Goal: Task Accomplishment & Management: Manage account settings

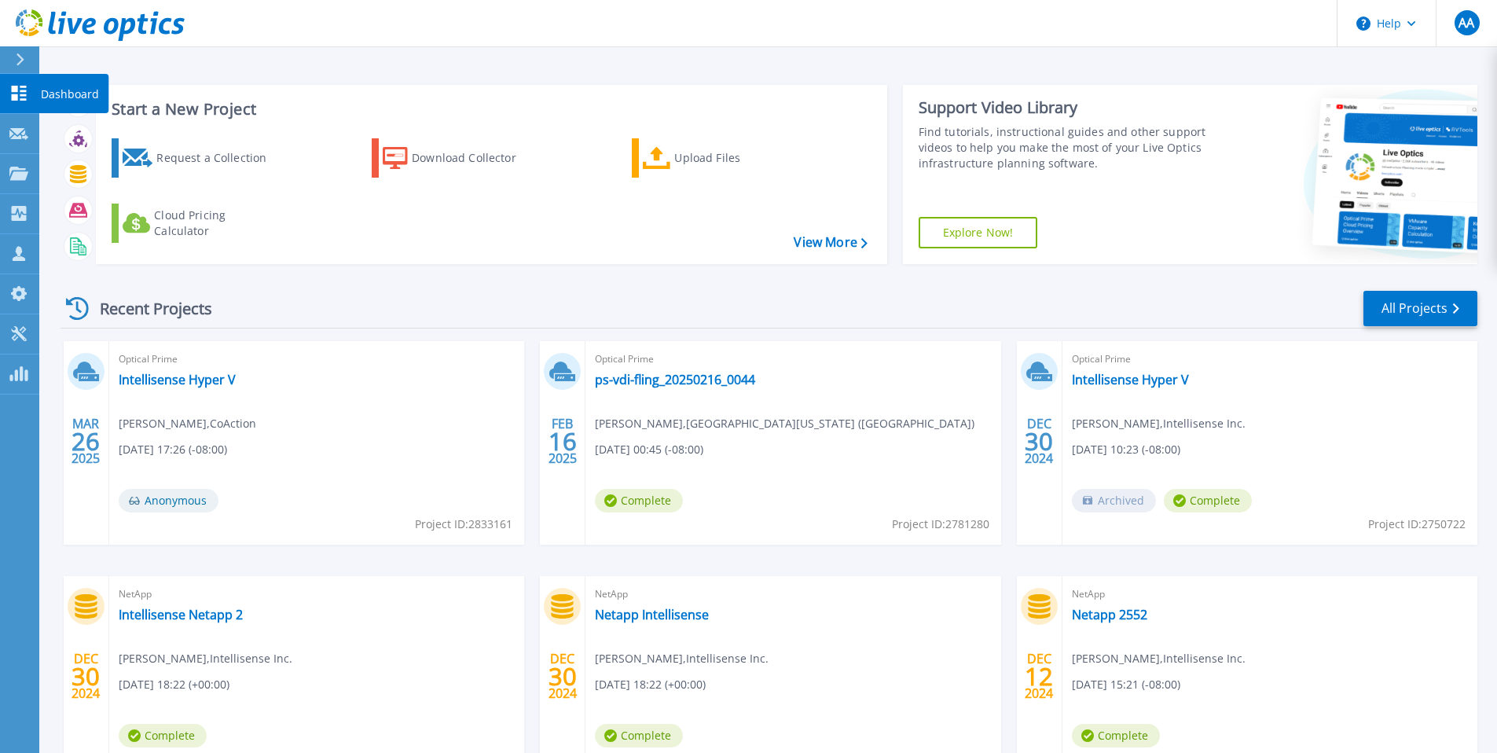
click at [24, 93] on icon at bounding box center [18, 93] width 19 height 15
click at [810, 242] on link "View More" at bounding box center [830, 242] width 73 height 15
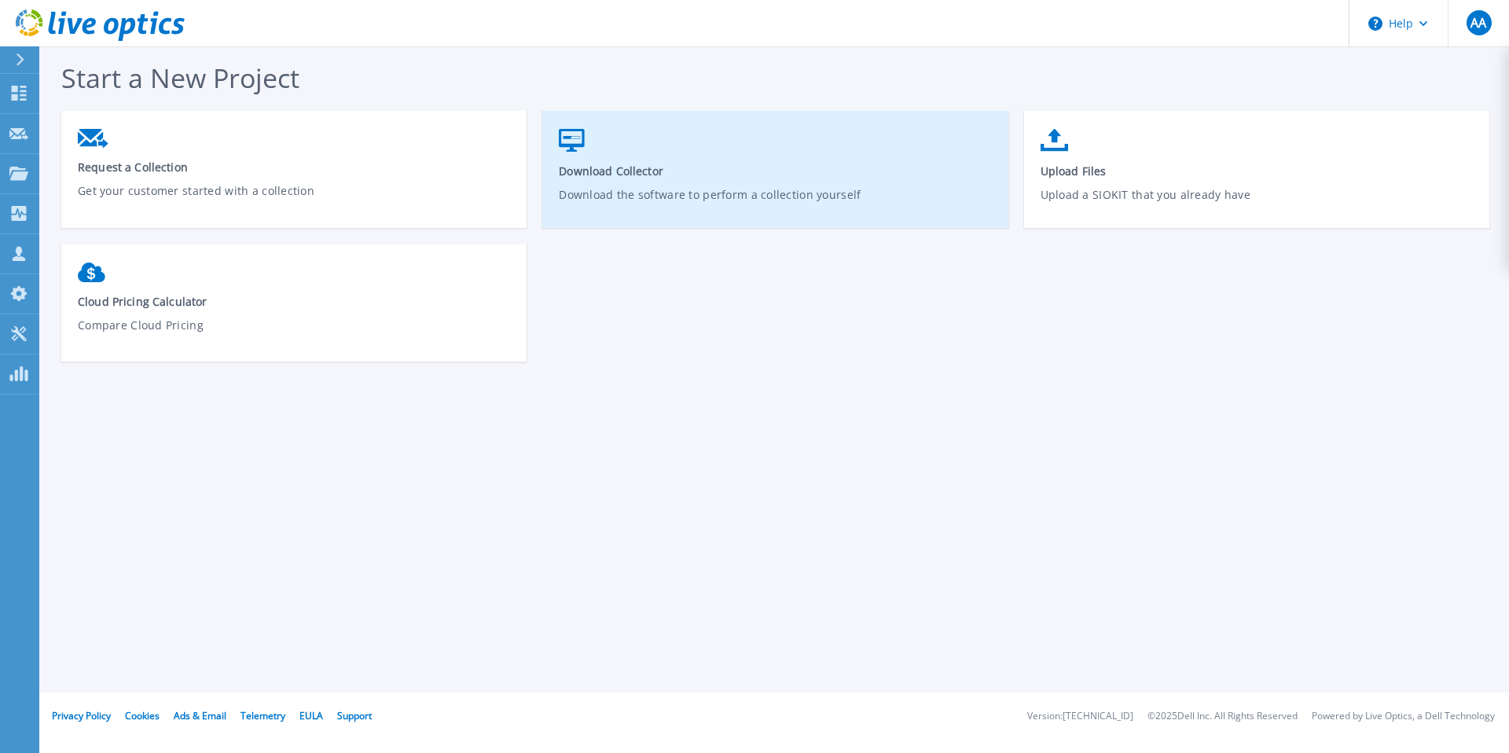
click at [692, 159] on link "Download Collector Download the software to perform a collection yourself" at bounding box center [774, 177] width 465 height 112
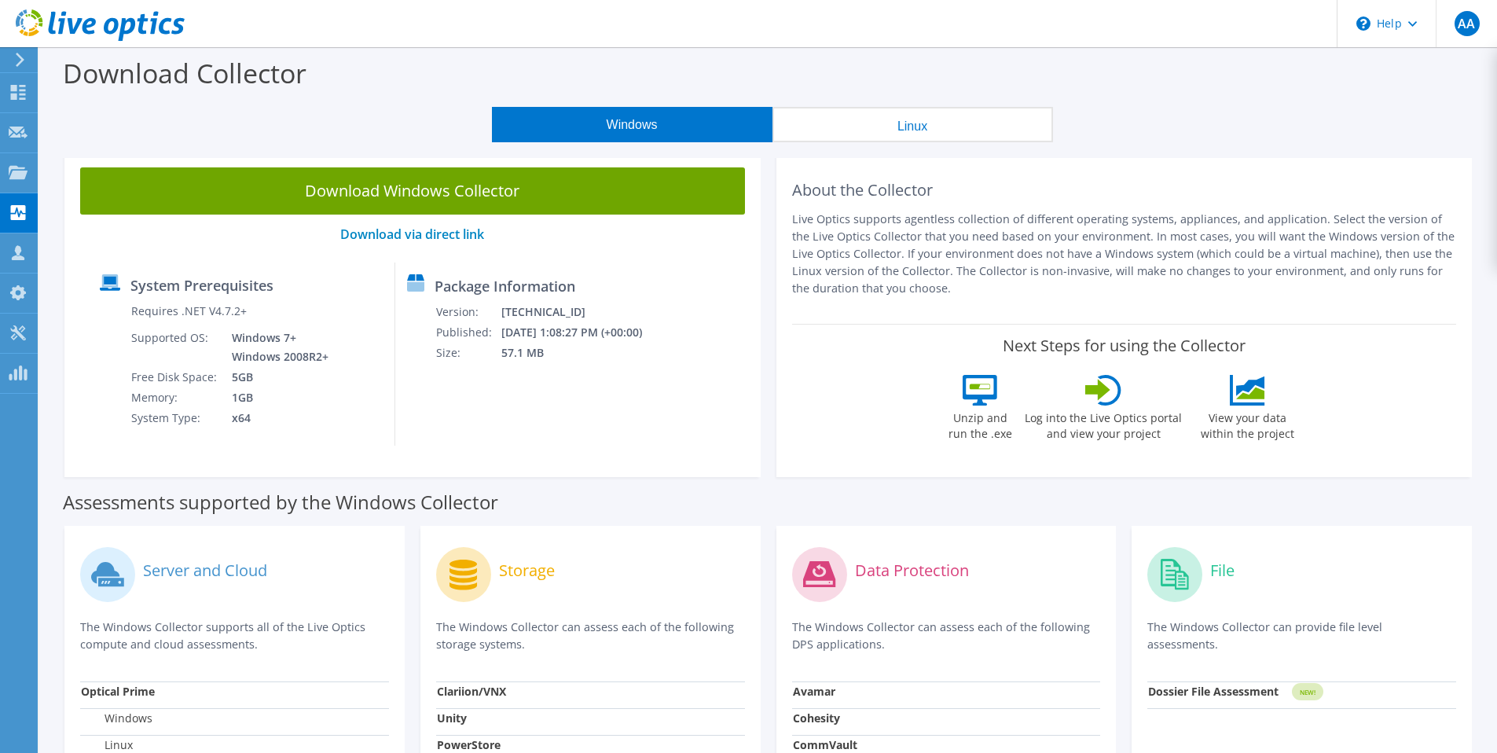
click at [912, 132] on button "Linux" at bounding box center [913, 124] width 281 height 35
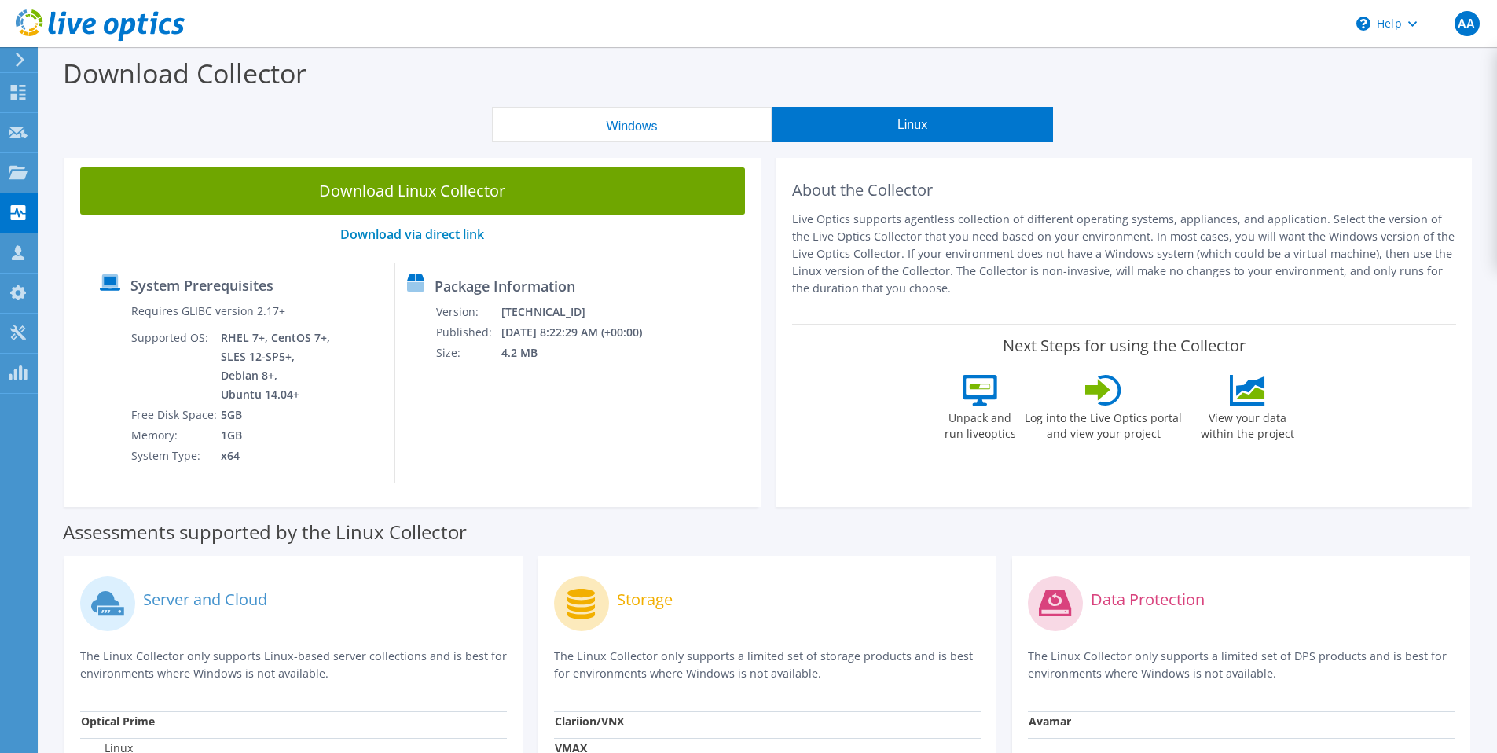
click at [704, 127] on button "Windows" at bounding box center [632, 124] width 281 height 35
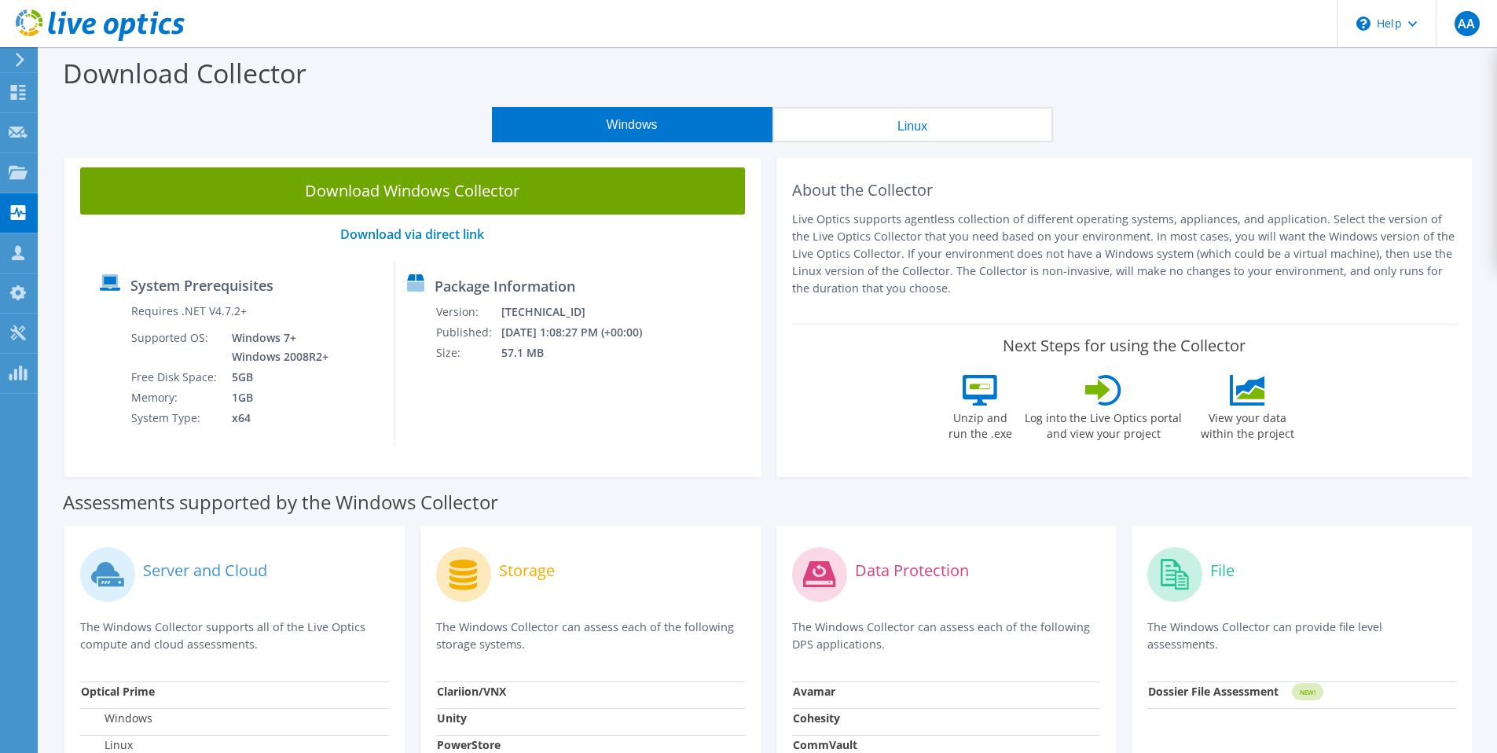
click at [910, 118] on button "Linux" at bounding box center [913, 124] width 281 height 35
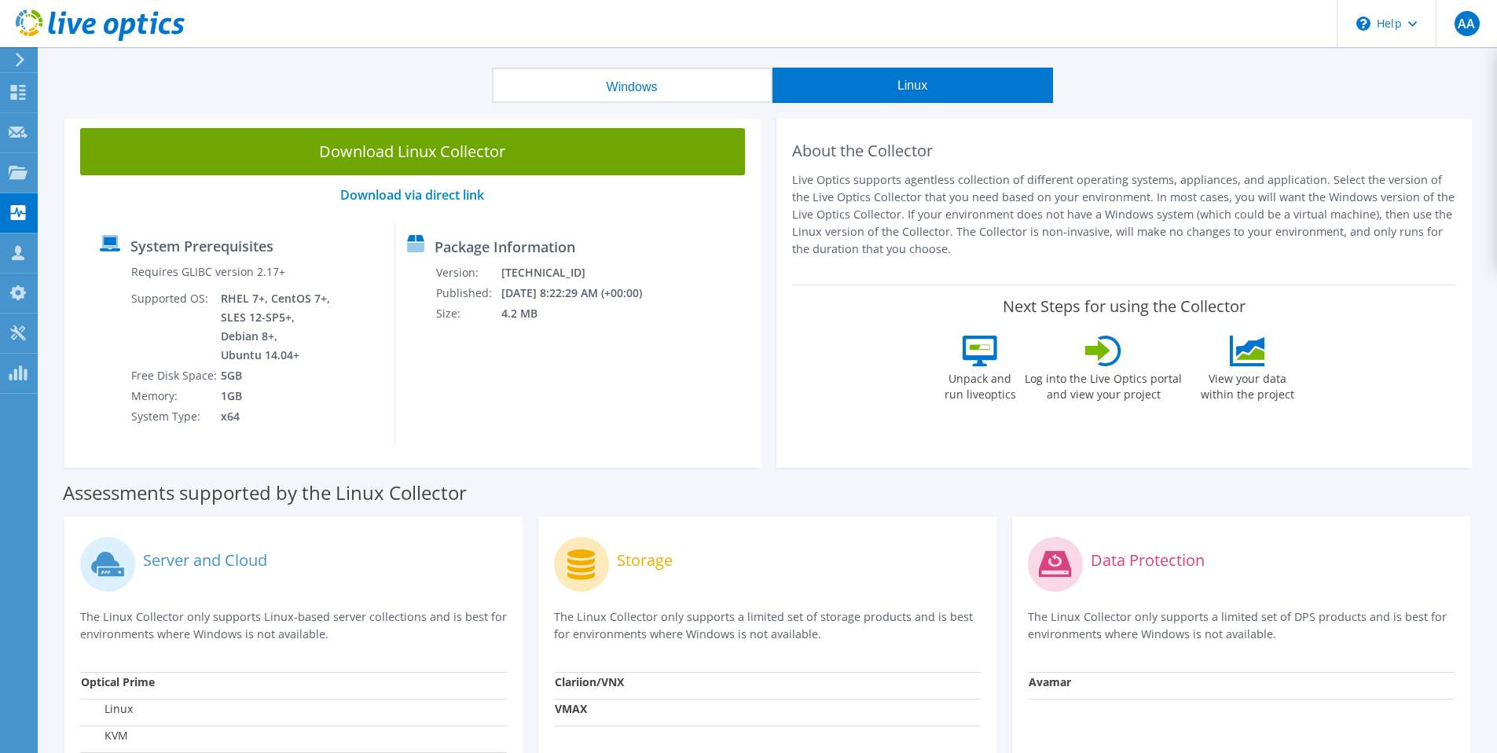
scroll to position [34, 0]
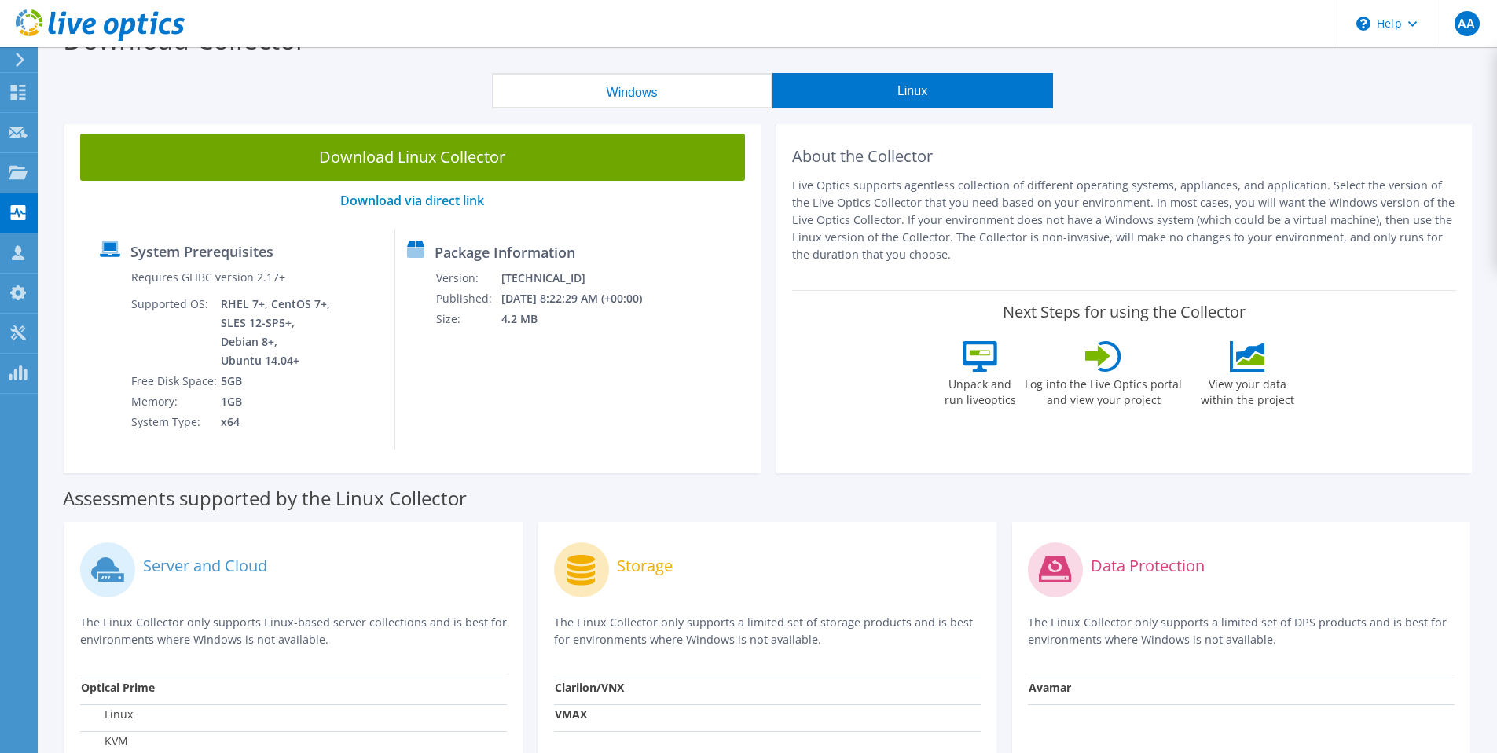
click at [627, 86] on button "Windows" at bounding box center [632, 90] width 281 height 35
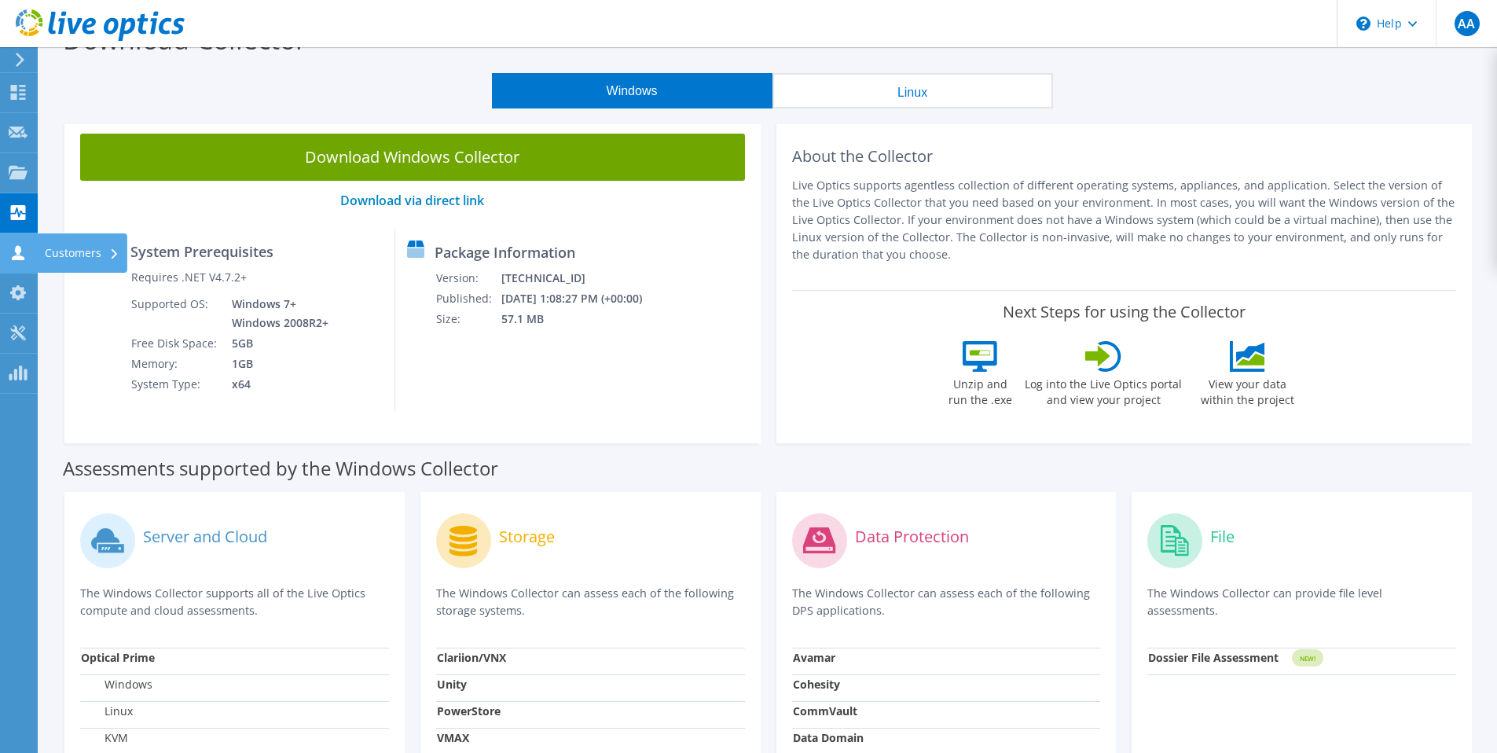
click at [12, 251] on icon at bounding box center [18, 252] width 19 height 15
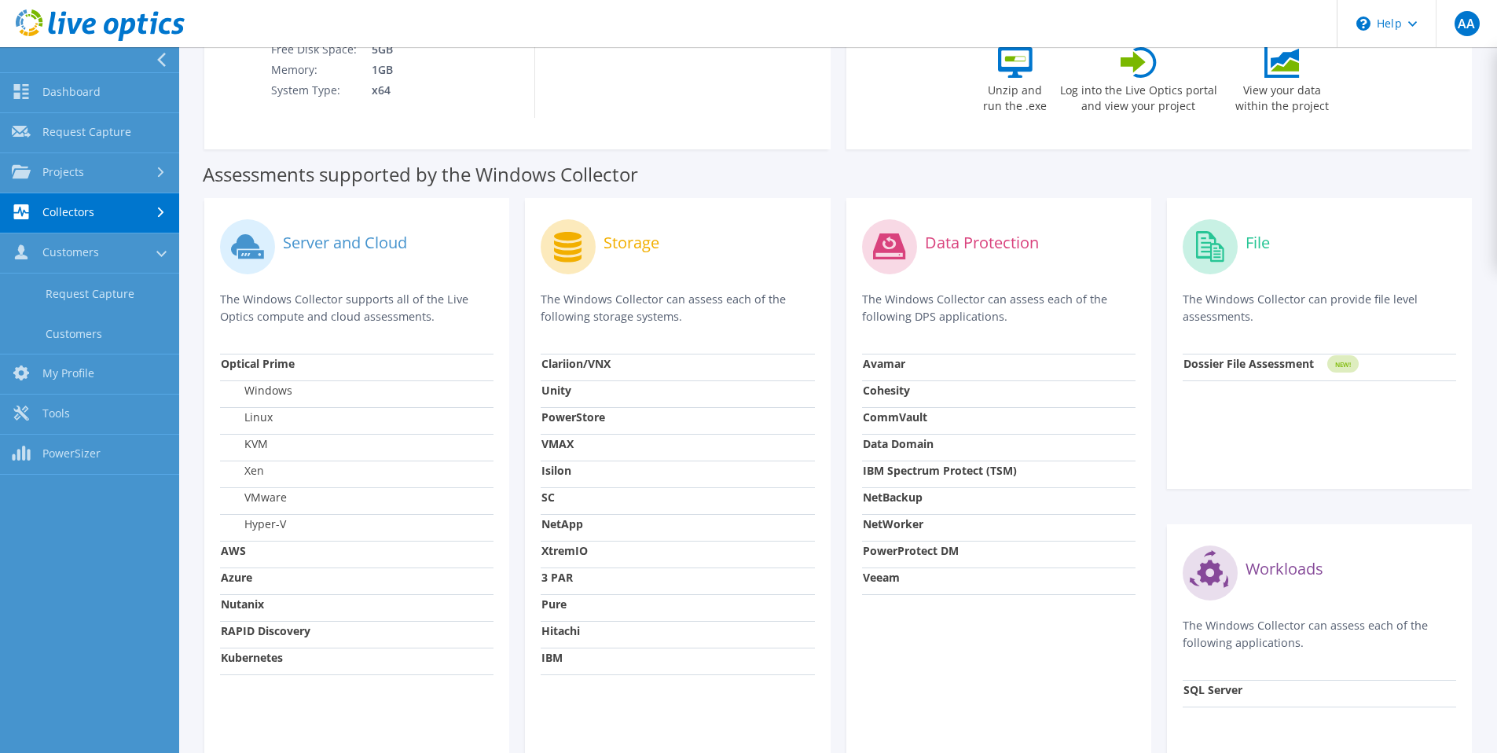
scroll to position [205, 0]
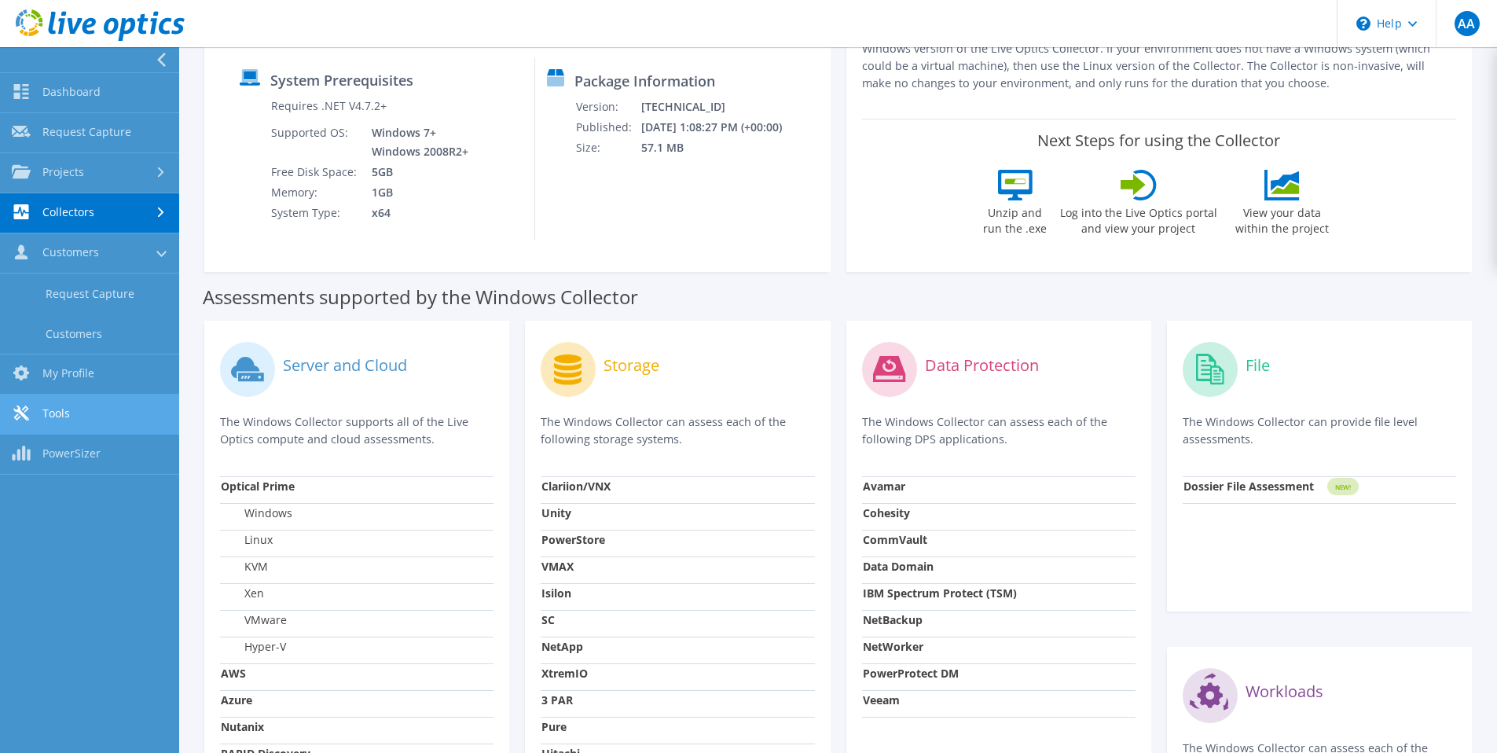
click at [62, 417] on link "Tools" at bounding box center [89, 415] width 179 height 40
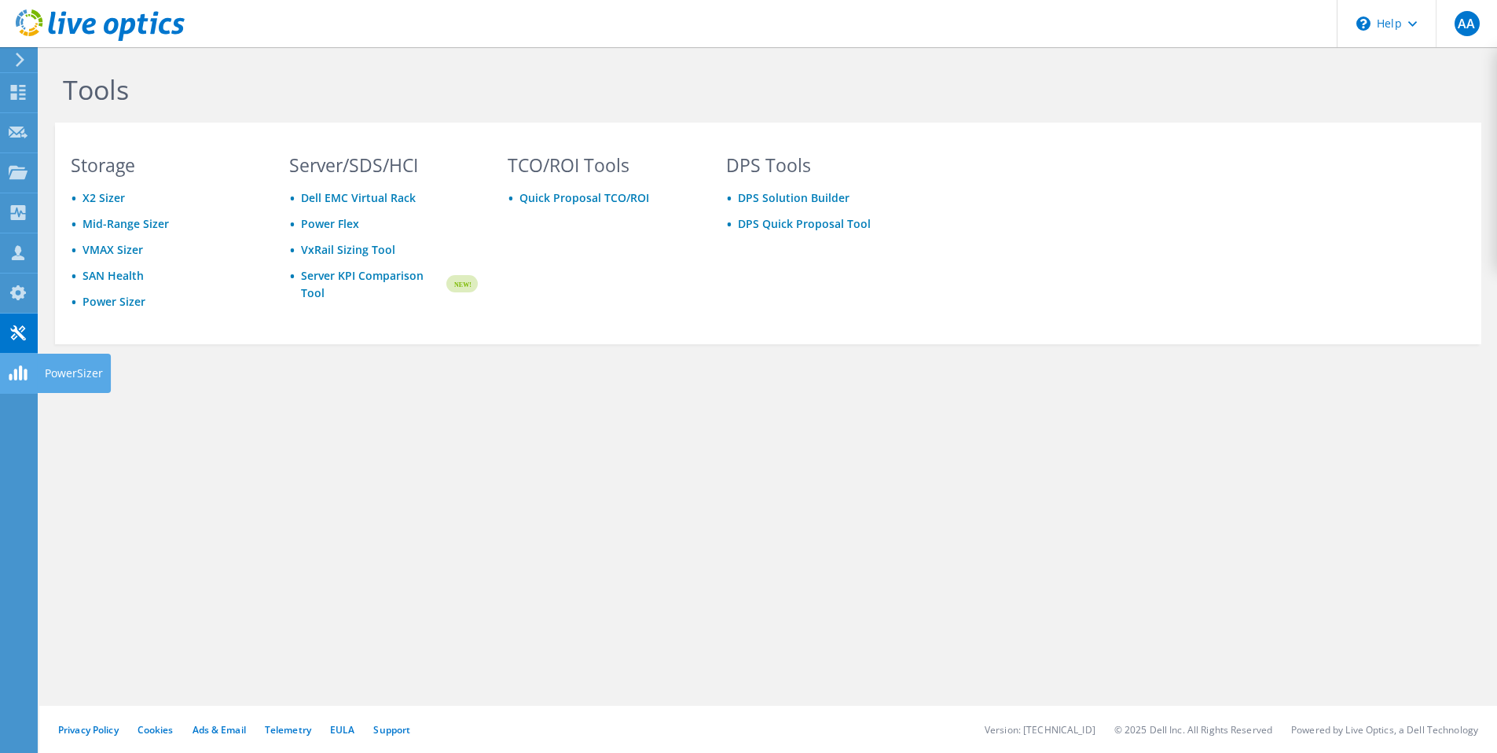
click at [18, 378] on icon at bounding box center [18, 372] width 19 height 15
click at [19, 63] on use at bounding box center [20, 60] width 9 height 14
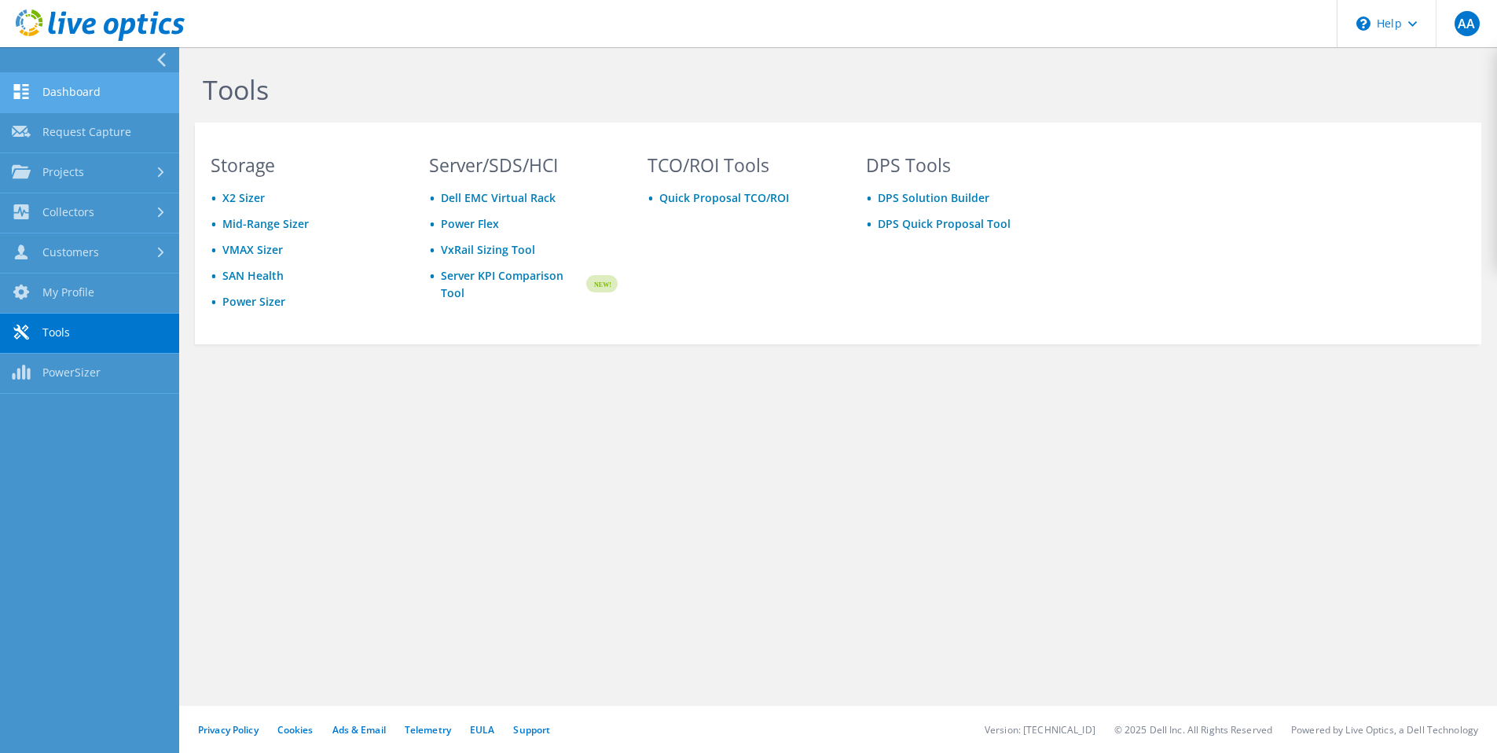
click at [72, 92] on link "Dashboard" at bounding box center [89, 93] width 179 height 40
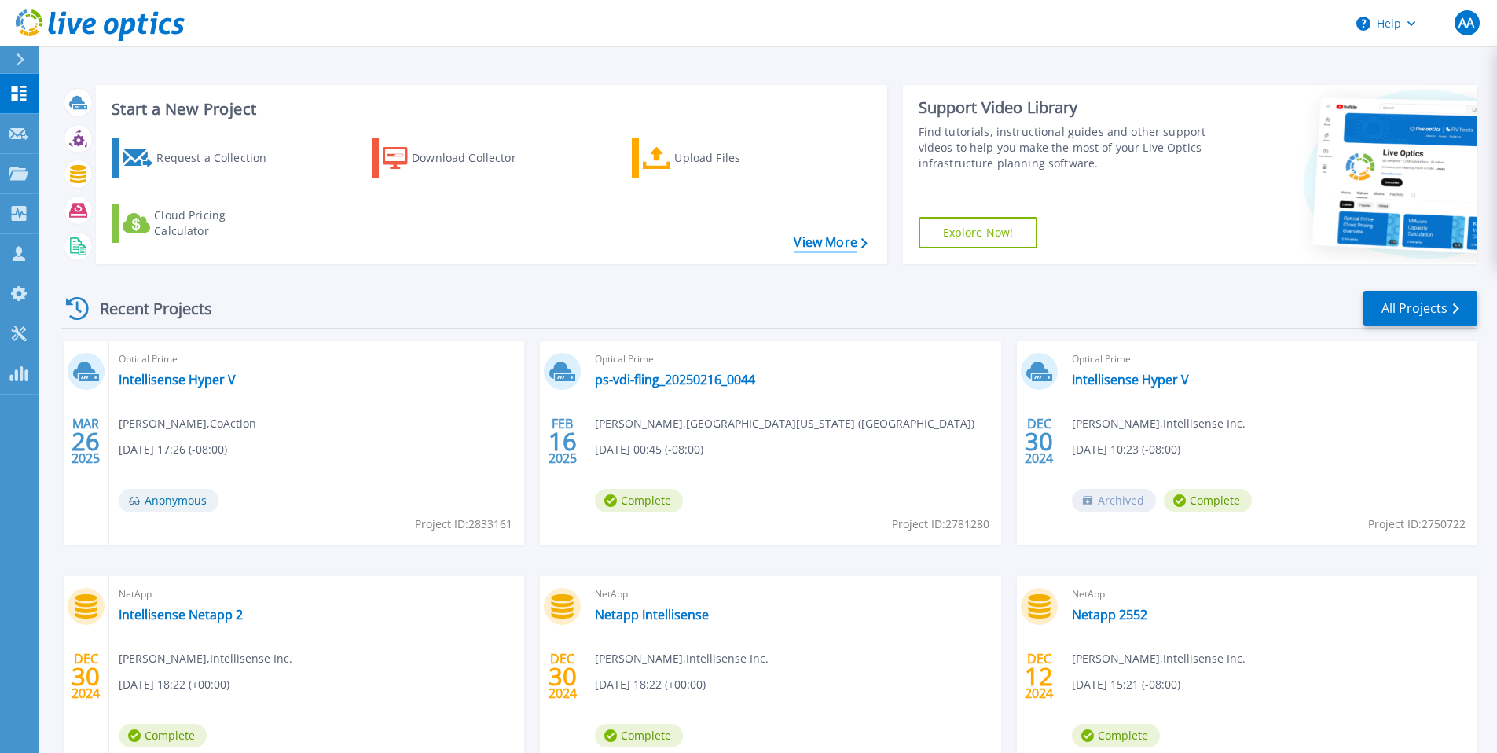
click at [850, 242] on link "View More" at bounding box center [830, 242] width 73 height 15
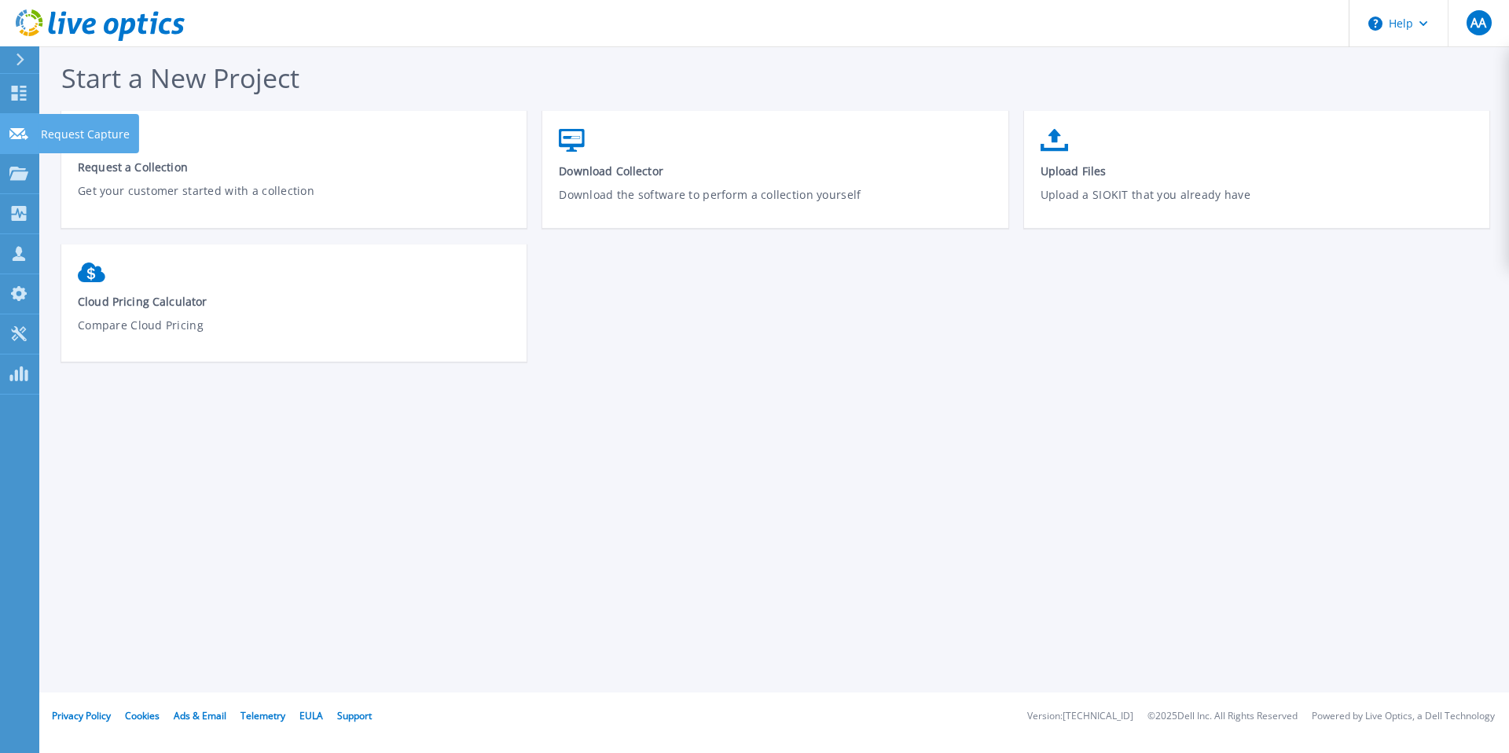
click at [21, 133] on icon at bounding box center [18, 134] width 19 height 12
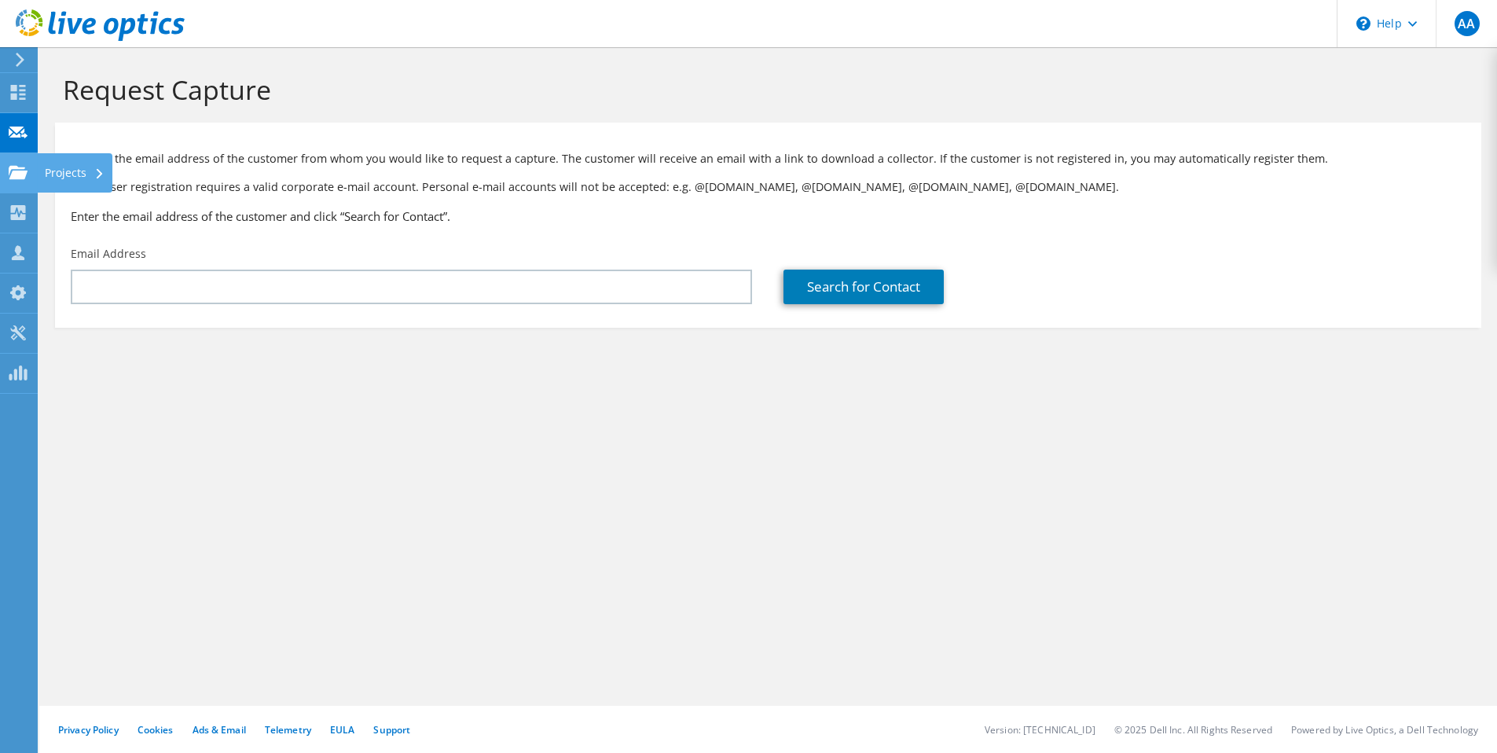
click at [20, 171] on use at bounding box center [18, 171] width 19 height 13
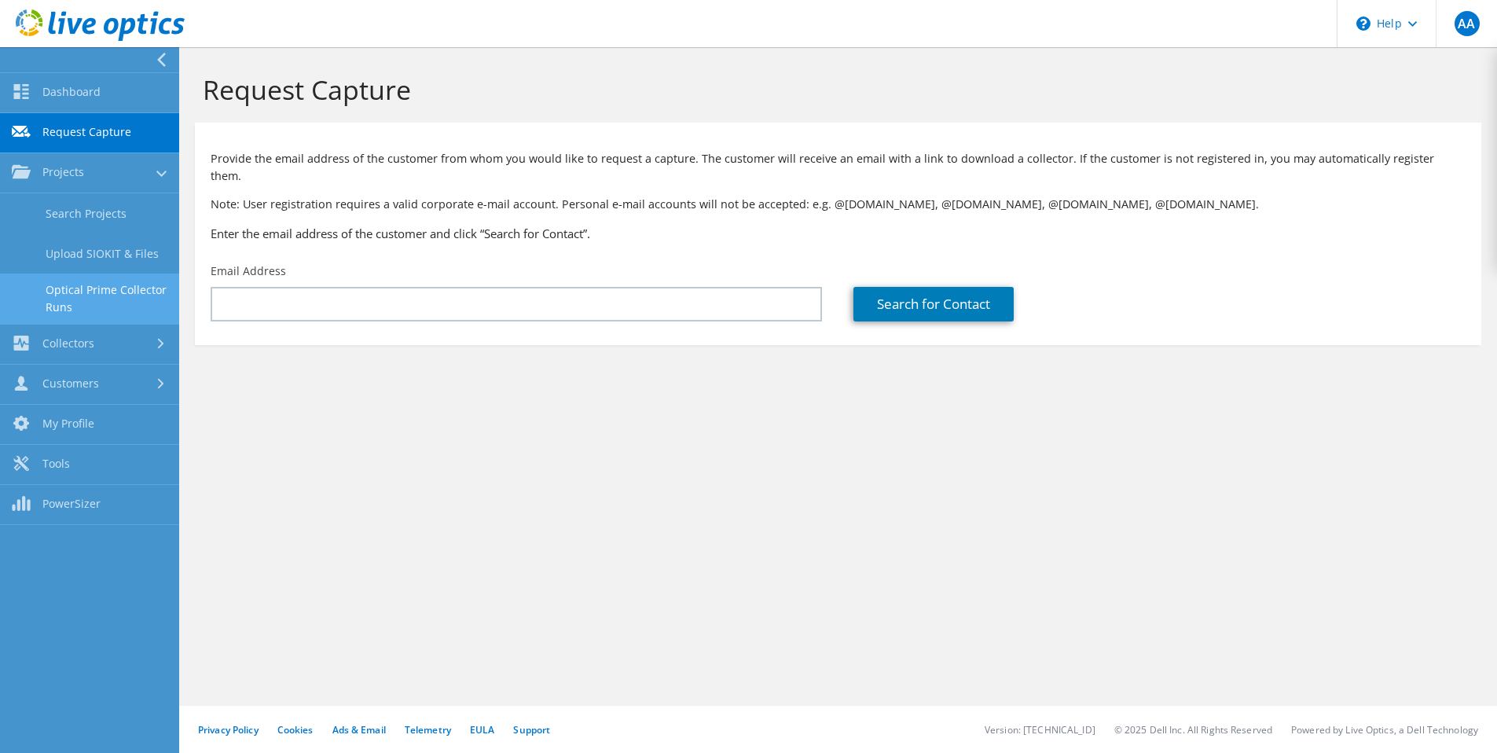
click at [105, 288] on link "Optical Prime Collector Runs" at bounding box center [89, 299] width 179 height 50
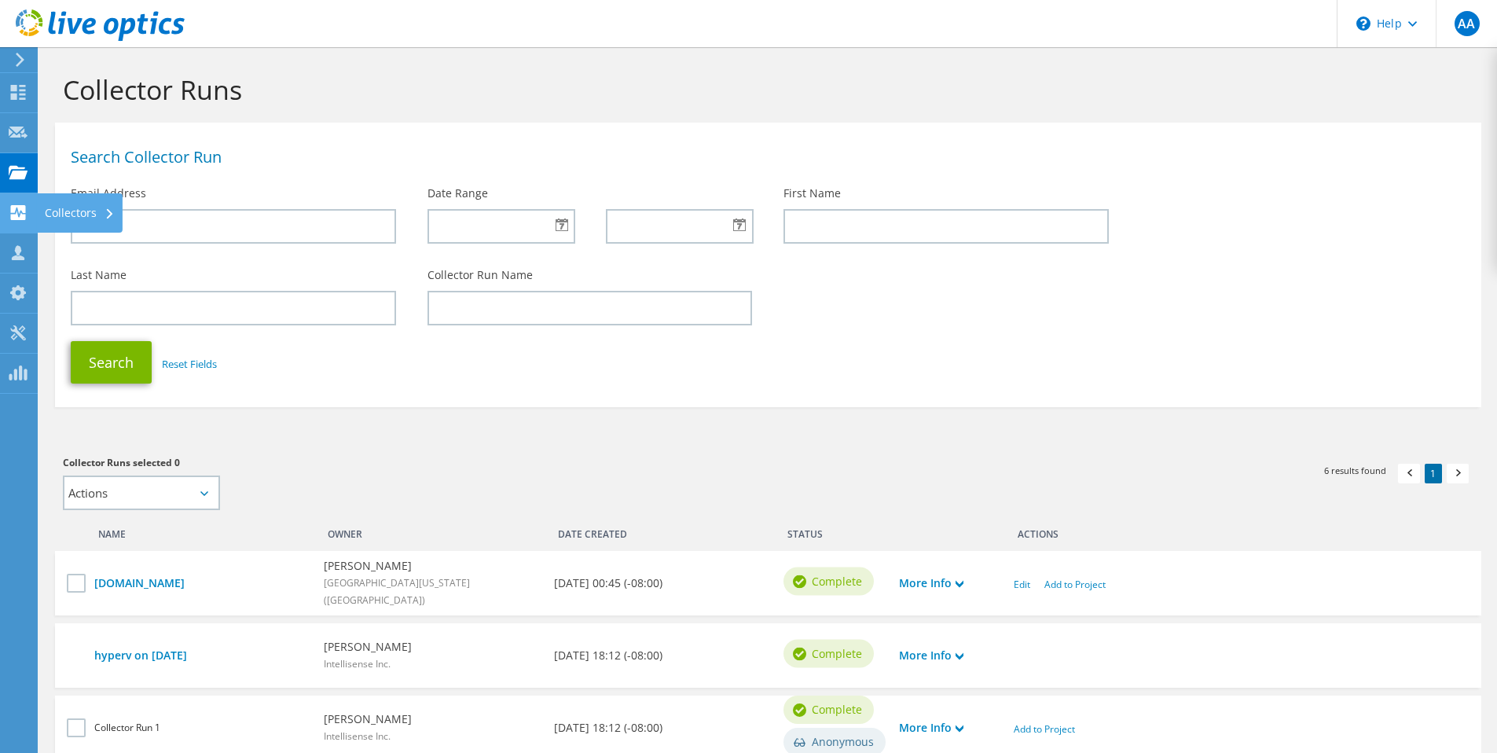
click at [60, 208] on div "Collectors" at bounding box center [80, 212] width 86 height 39
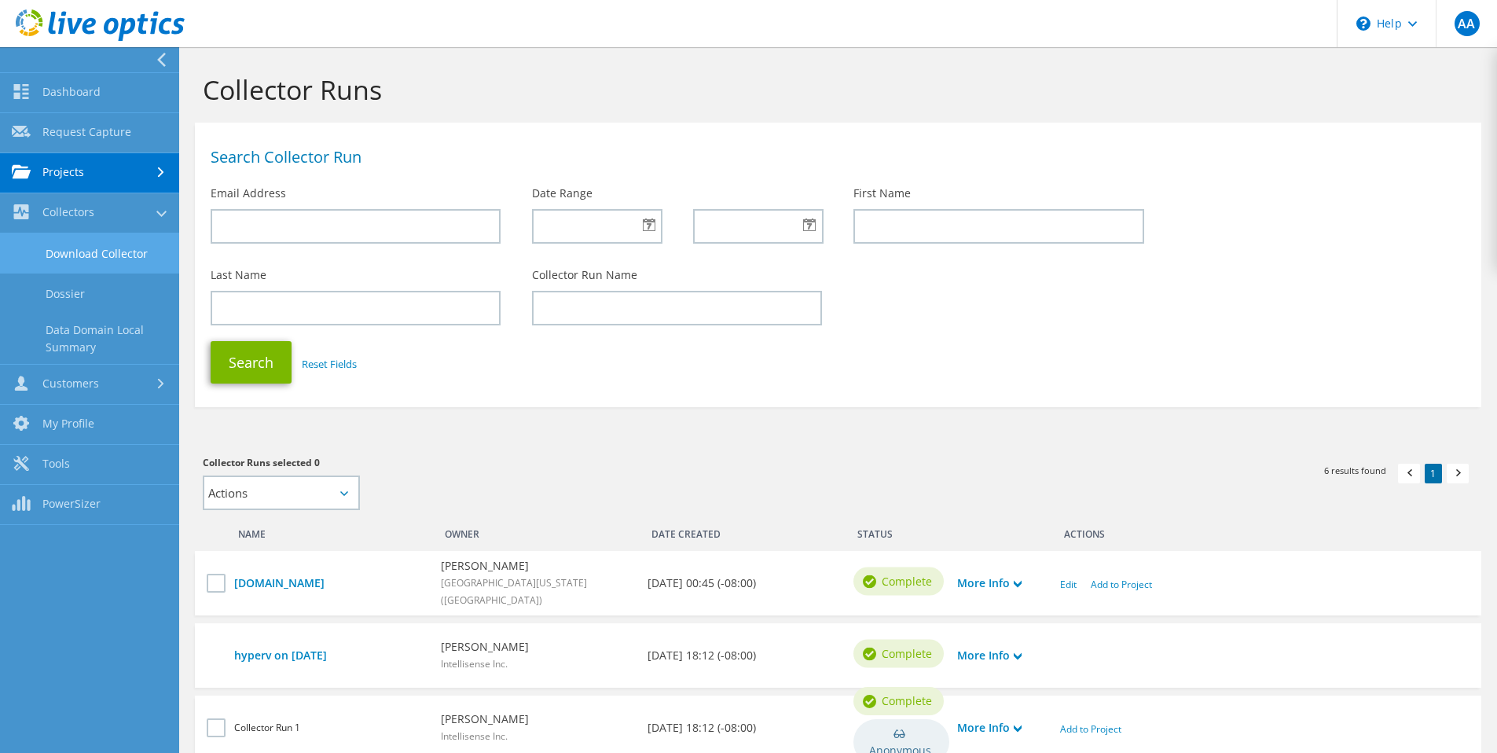
click at [66, 259] on link "Download Collector" at bounding box center [89, 253] width 179 height 40
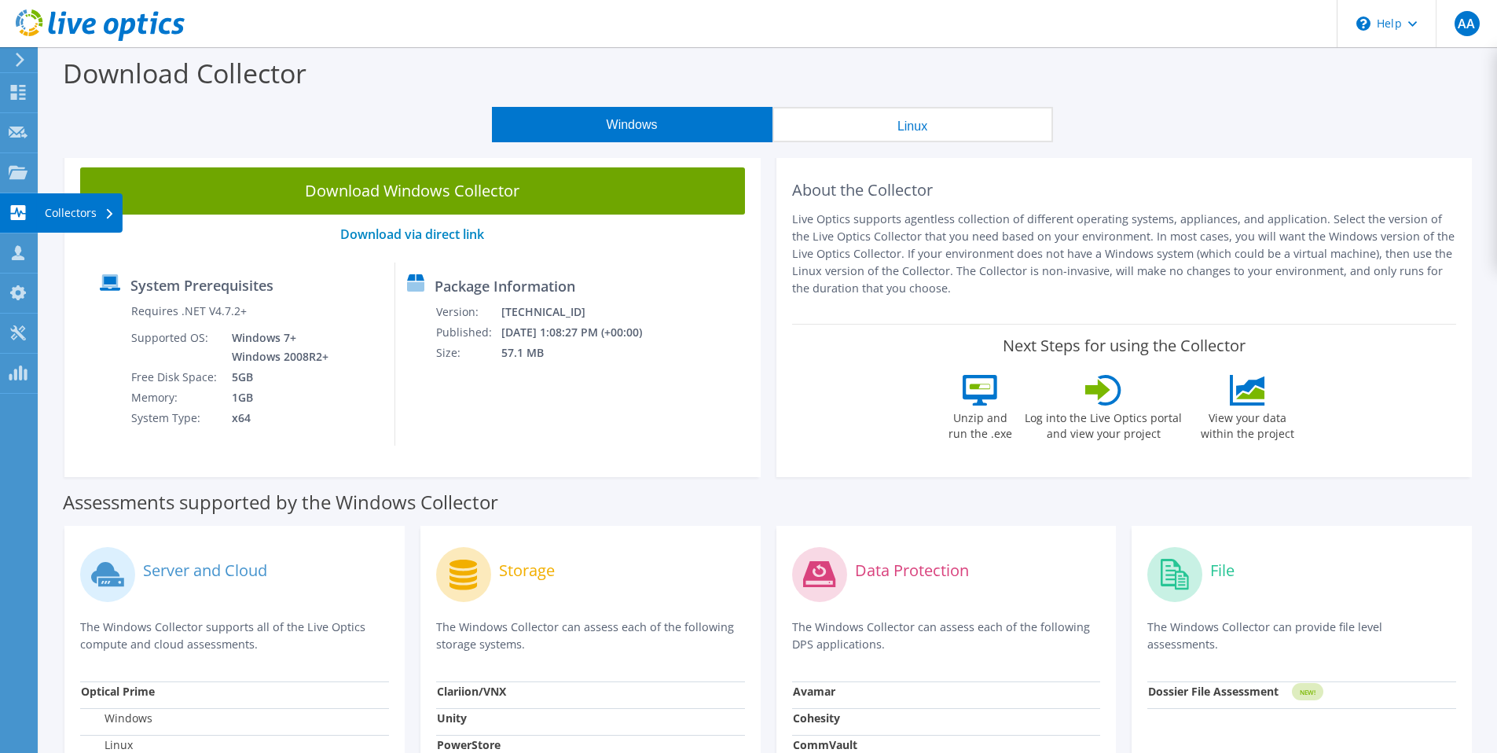
click at [99, 220] on div "Collectors" at bounding box center [80, 212] width 86 height 39
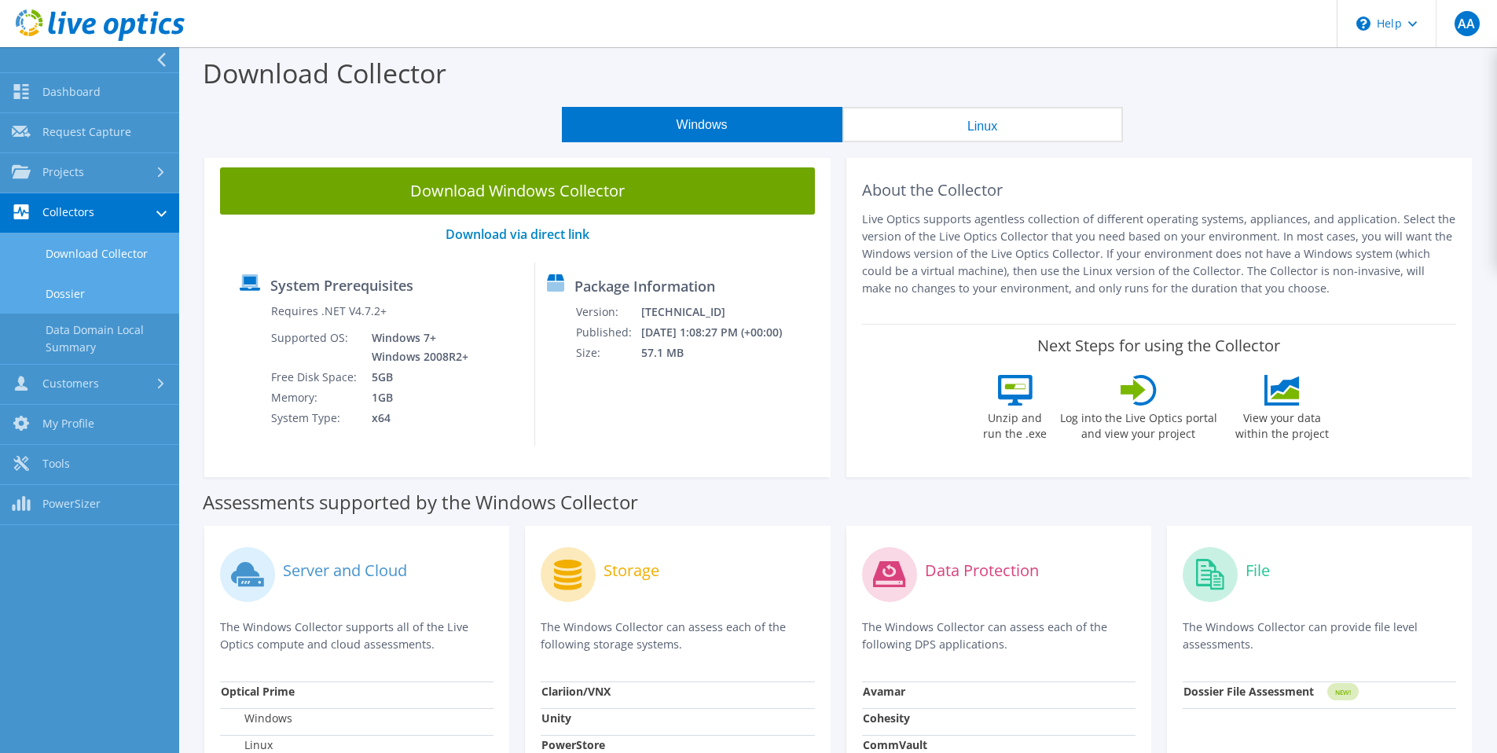
click at [83, 296] on link "Dossier" at bounding box center [89, 294] width 179 height 40
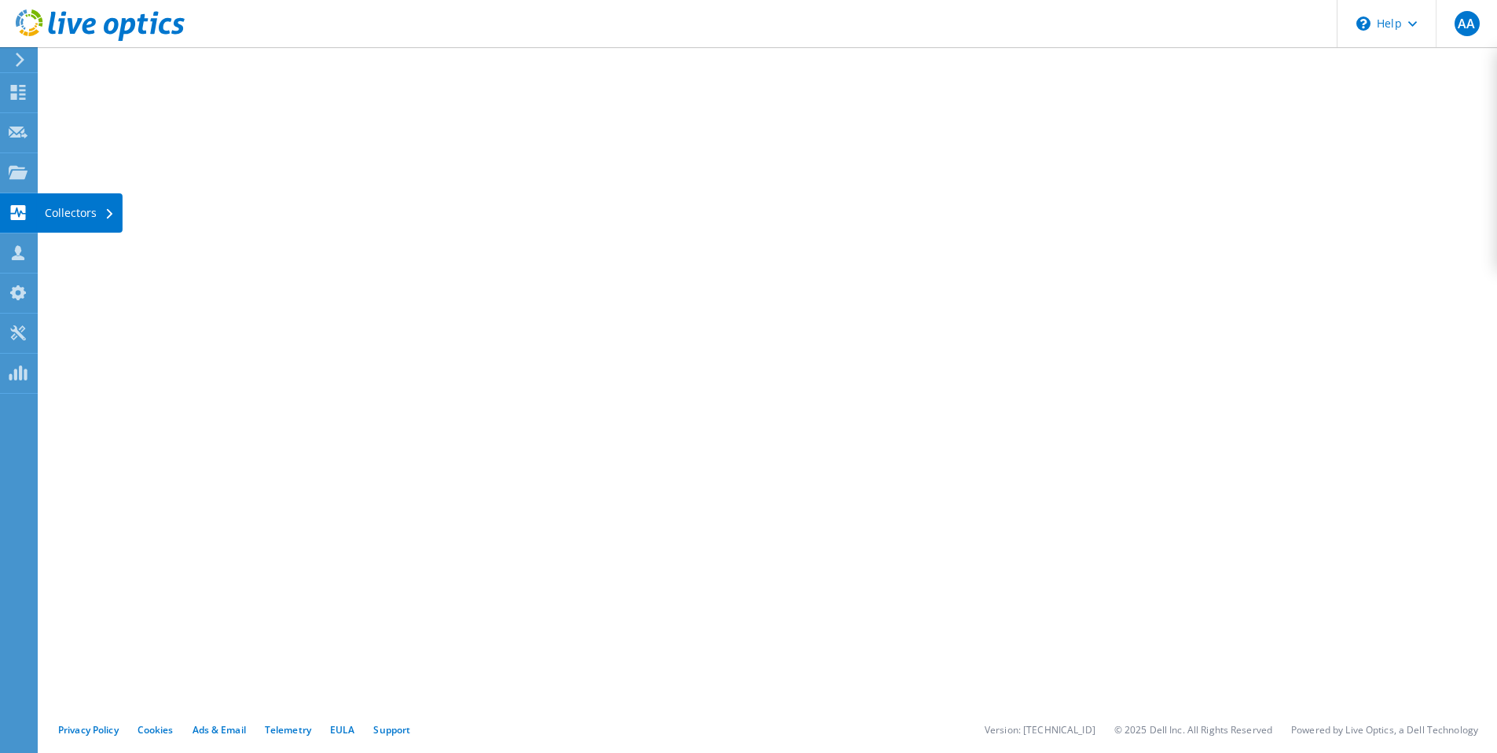
click at [113, 212] on div "Collectors" at bounding box center [80, 212] width 86 height 39
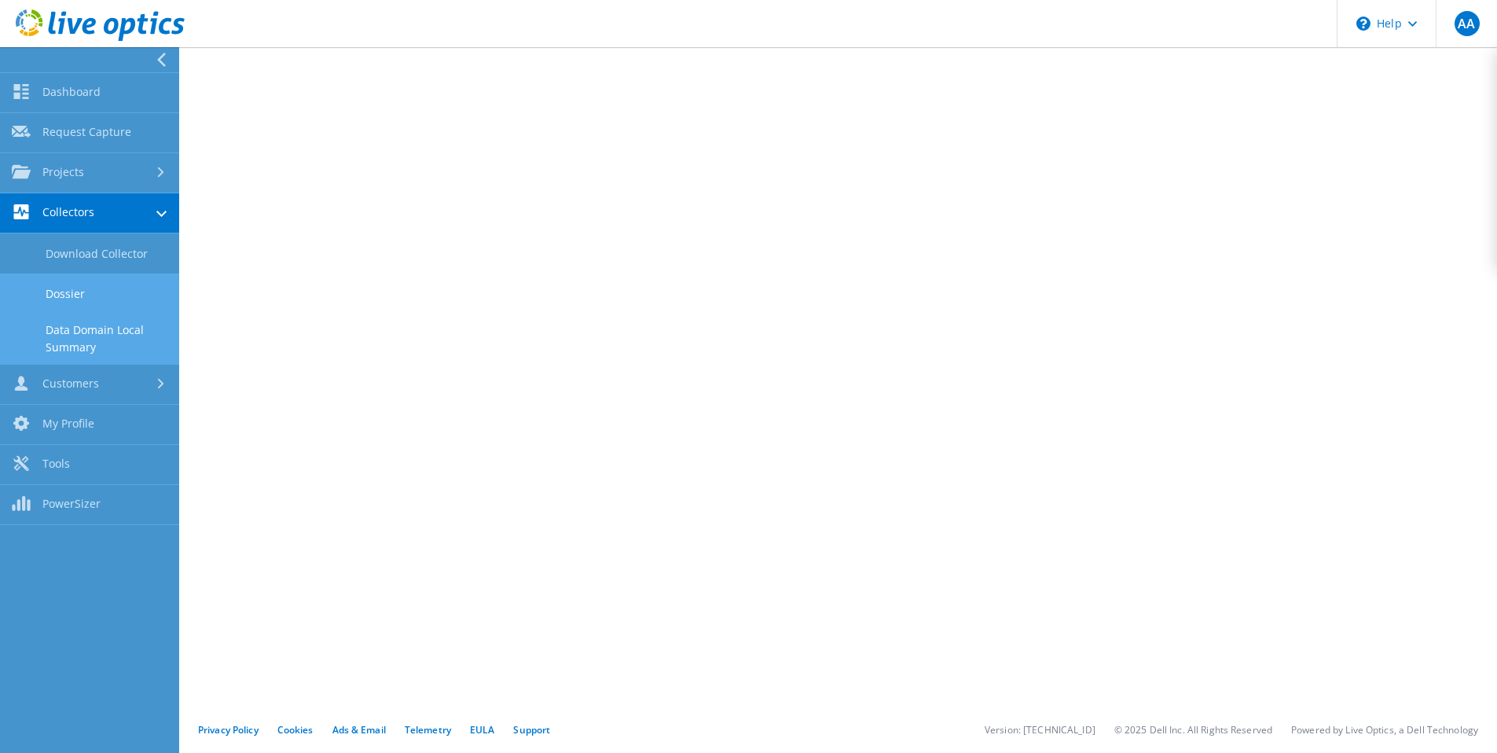
click at [67, 336] on link "Data Domain Local Summary" at bounding box center [89, 339] width 179 height 50
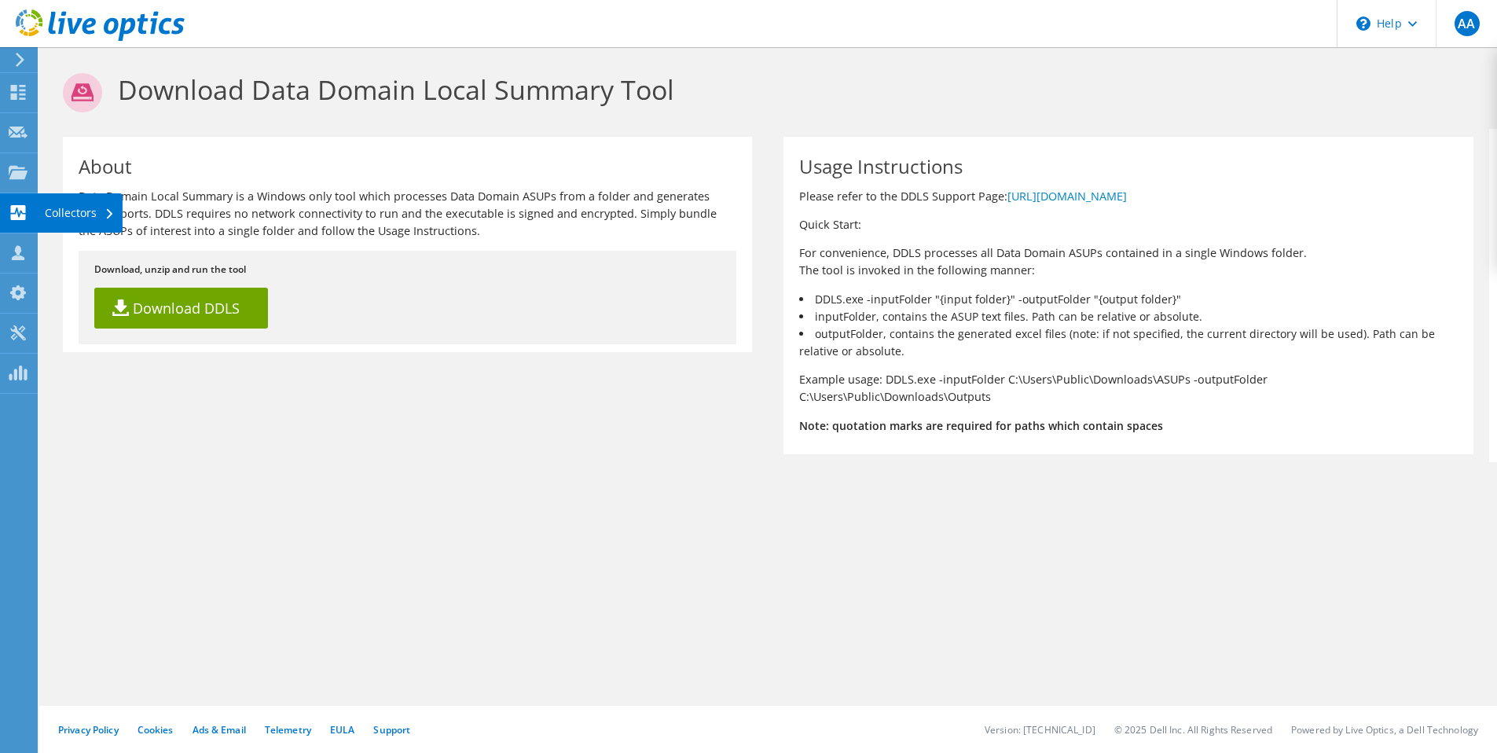
click at [74, 209] on div "Collectors" at bounding box center [80, 212] width 86 height 39
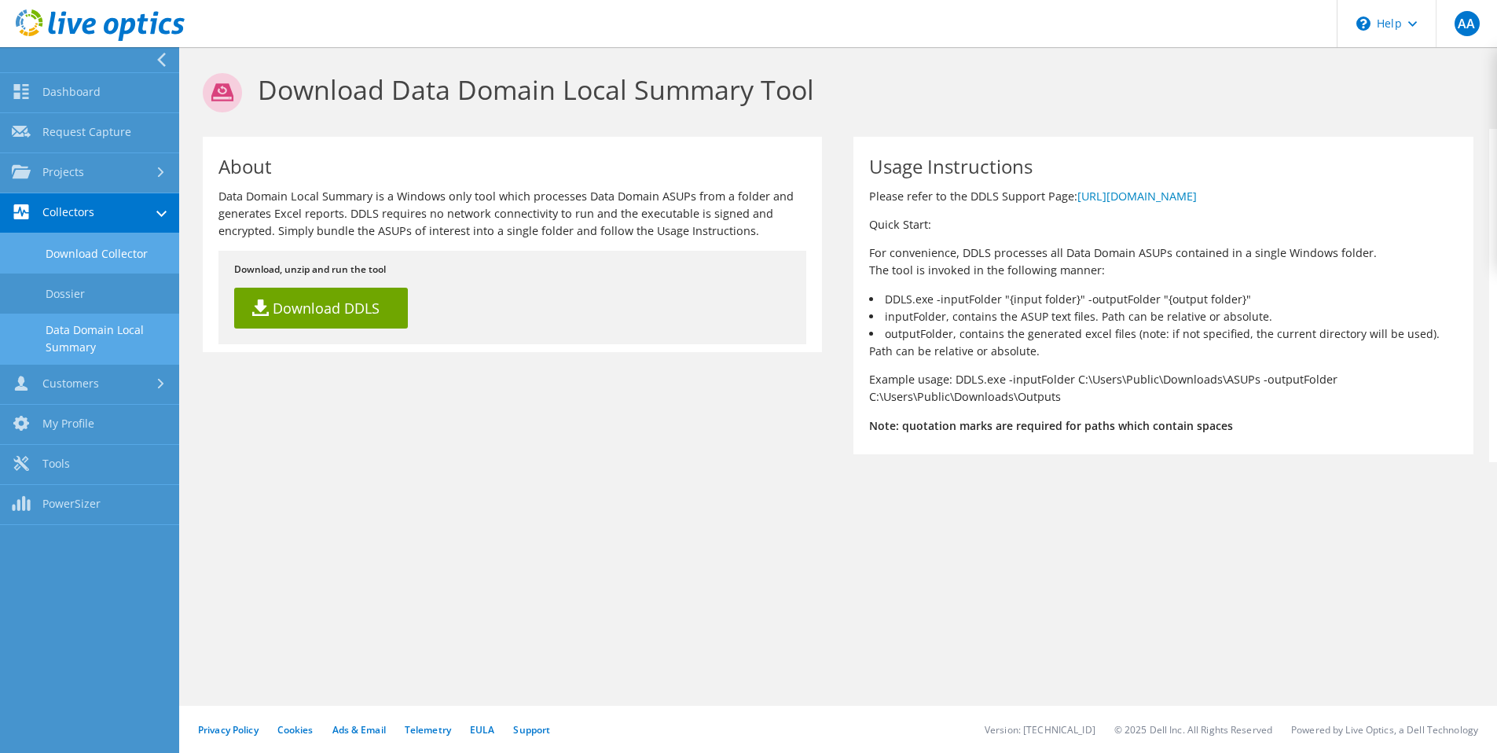
click at [95, 263] on link "Download Collector" at bounding box center [89, 253] width 179 height 40
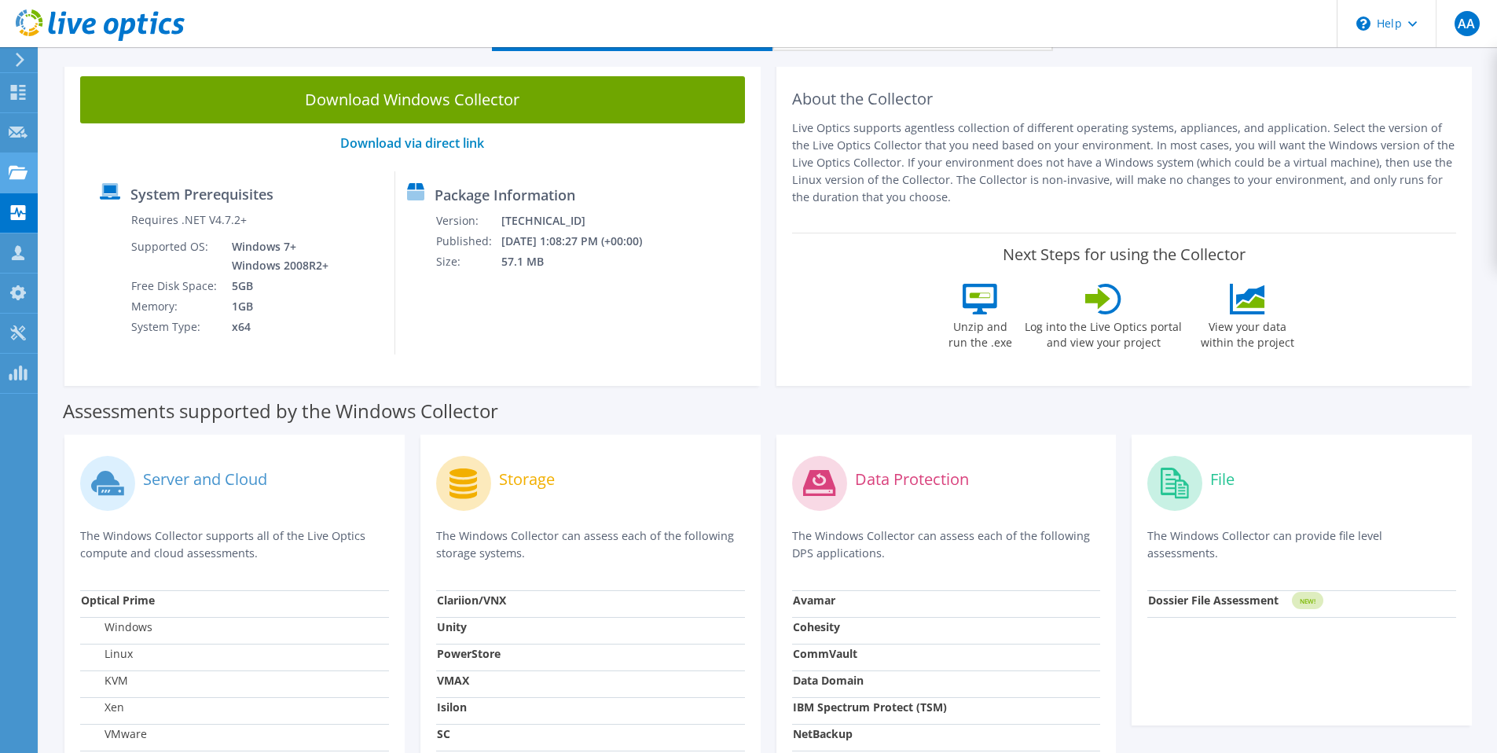
scroll to position [19, 0]
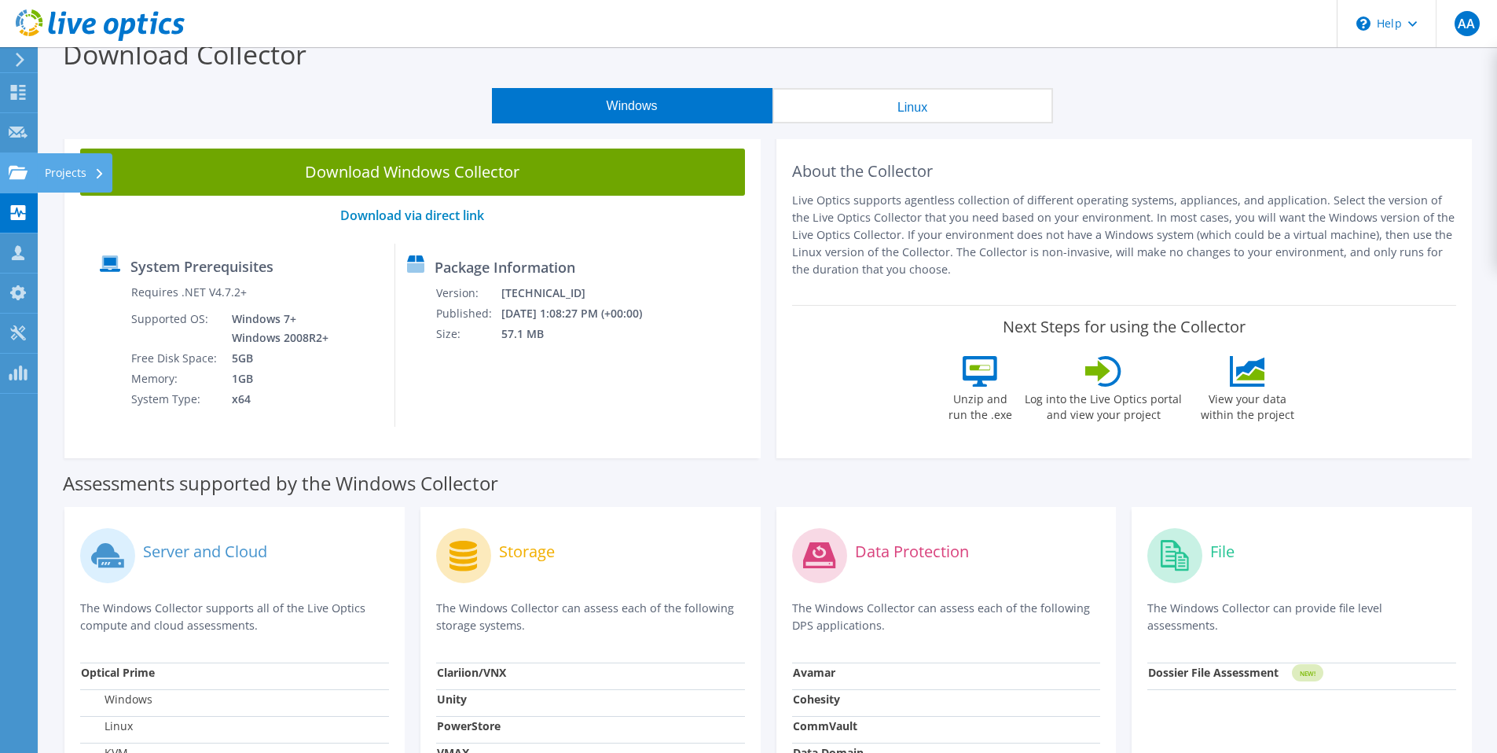
click at [19, 180] on div at bounding box center [18, 174] width 19 height 17
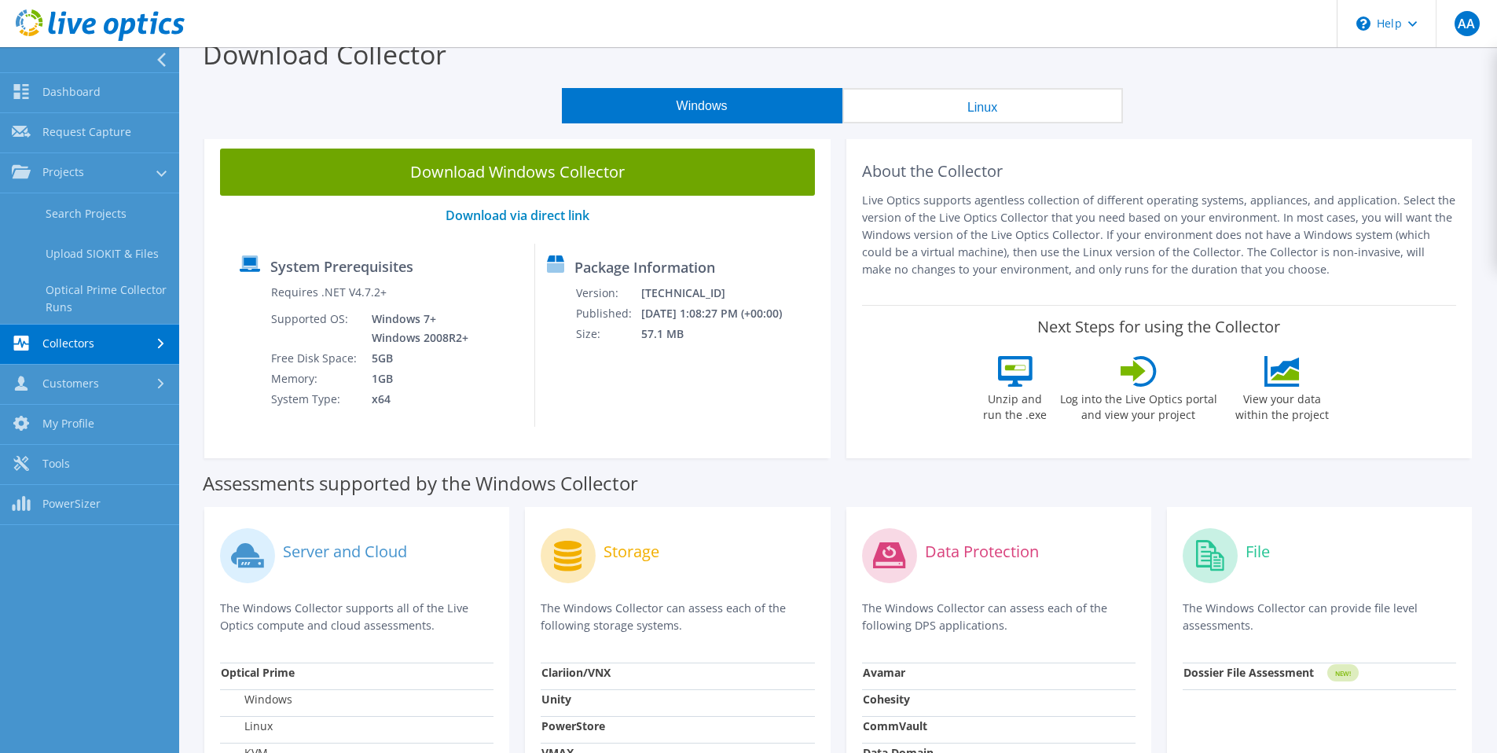
click at [101, 347] on link "Collectors" at bounding box center [89, 345] width 179 height 40
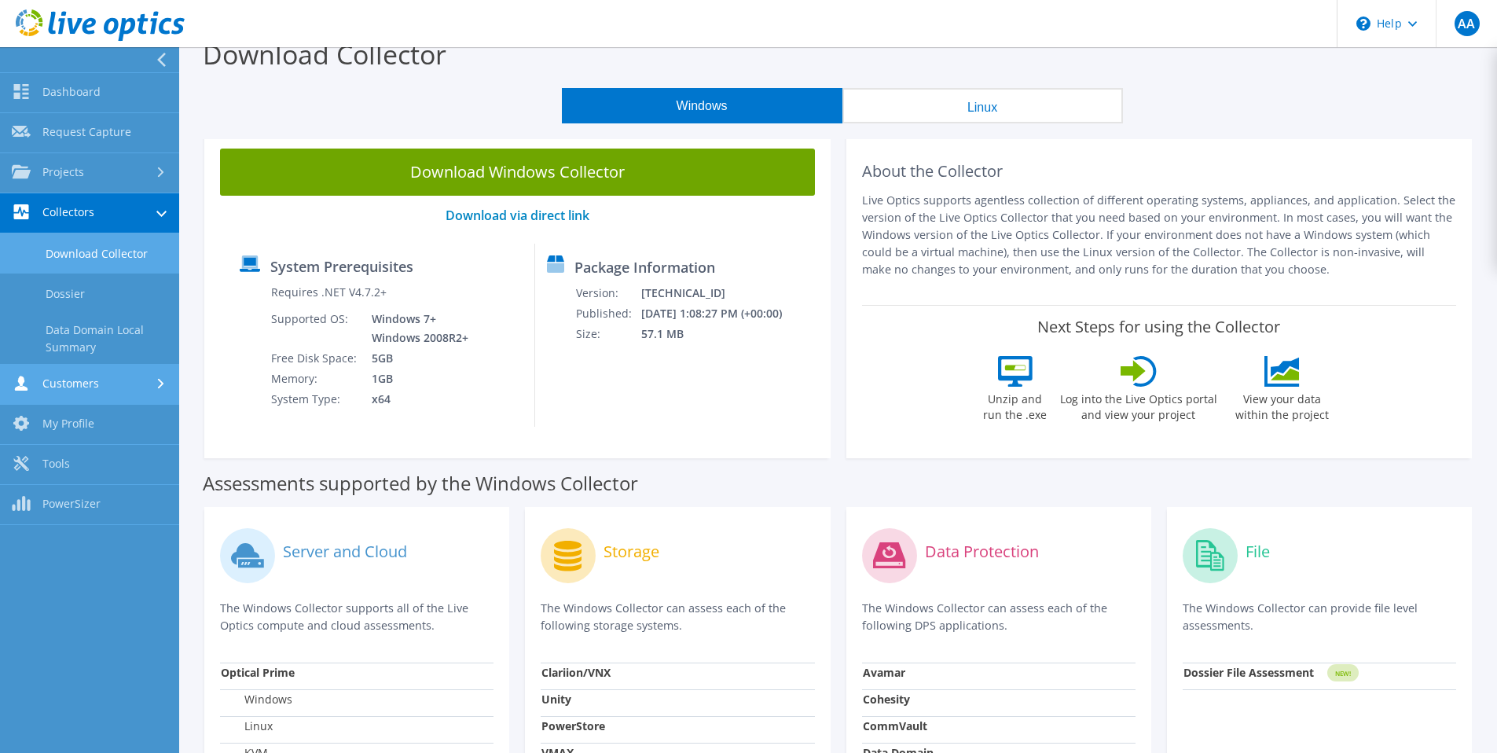
click at [105, 389] on link "Customers" at bounding box center [89, 385] width 179 height 40
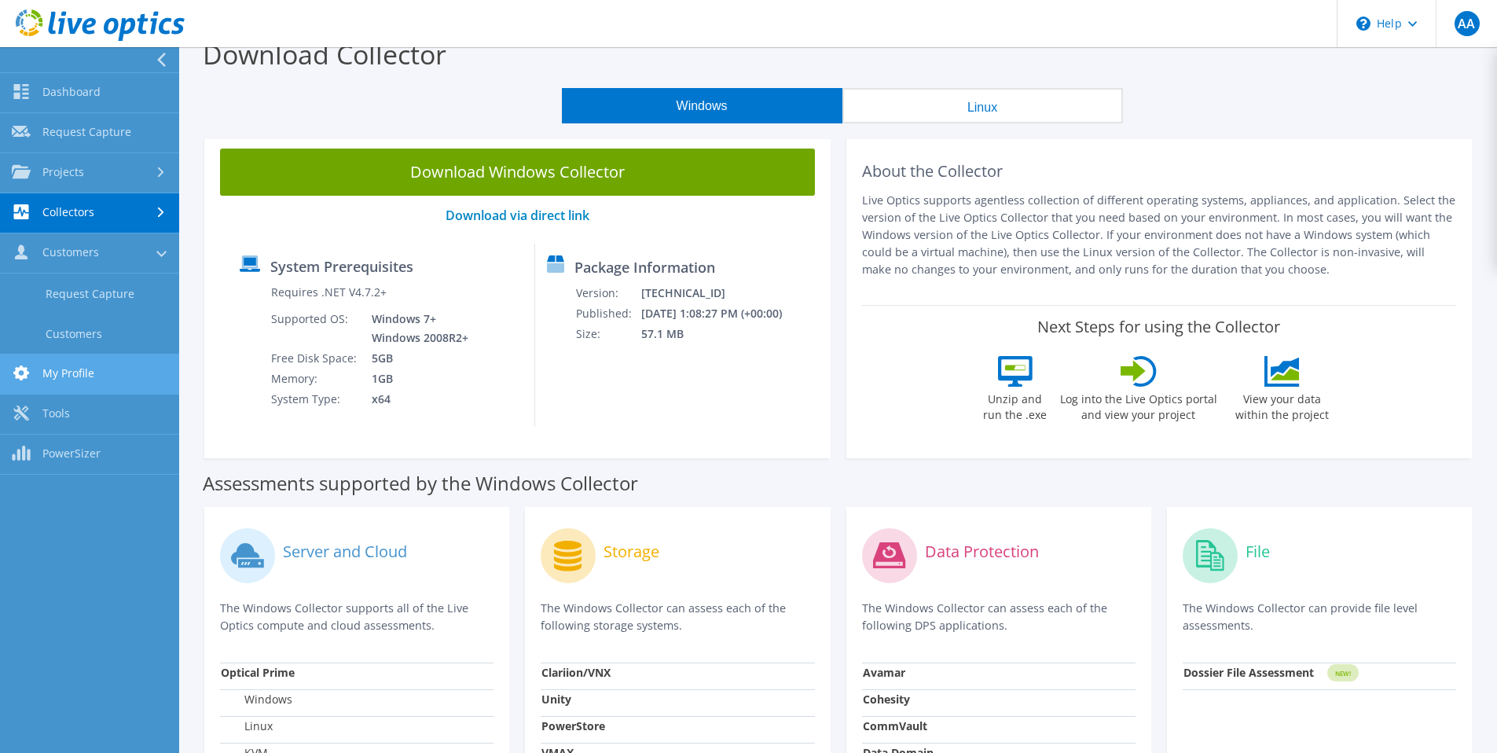
click at [95, 384] on link "My Profile" at bounding box center [89, 374] width 179 height 40
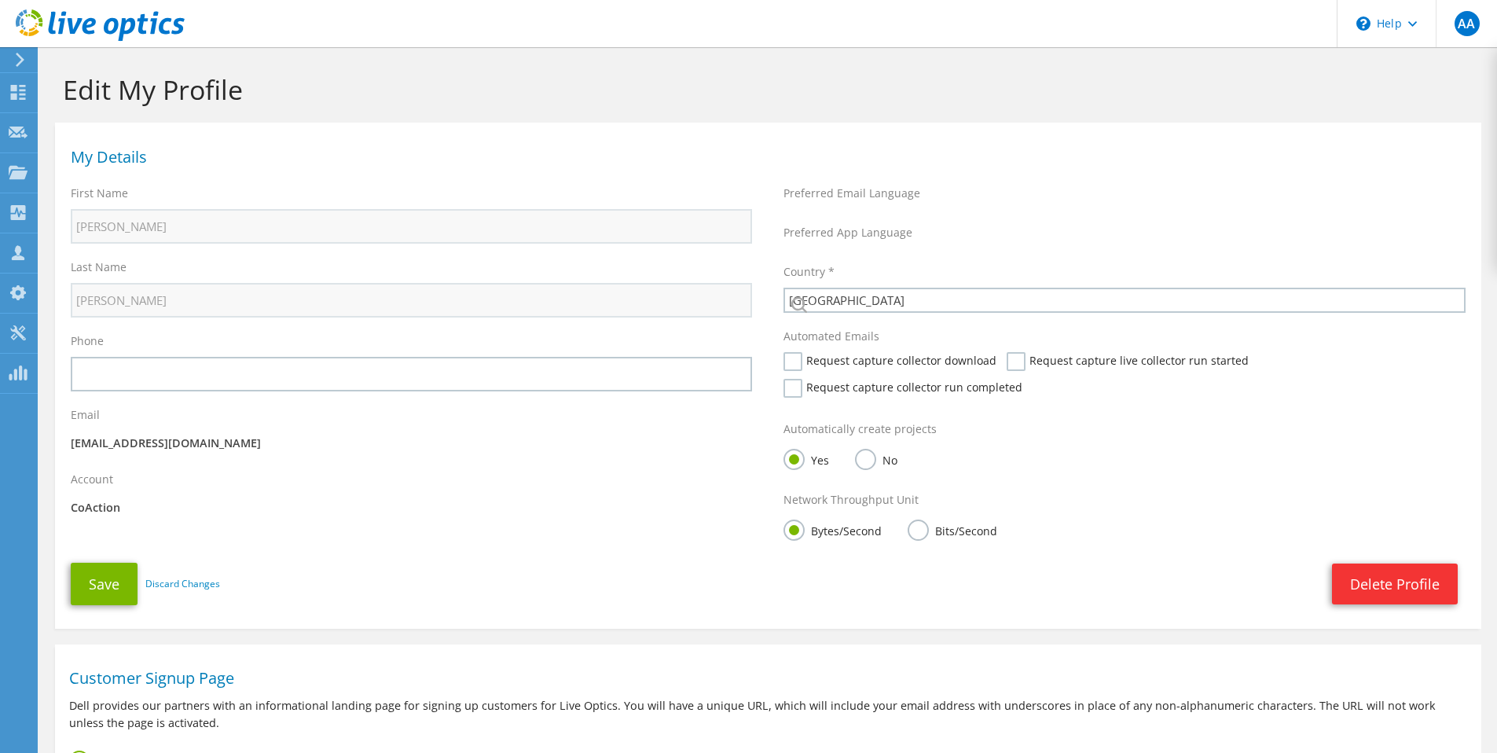
select select "224"
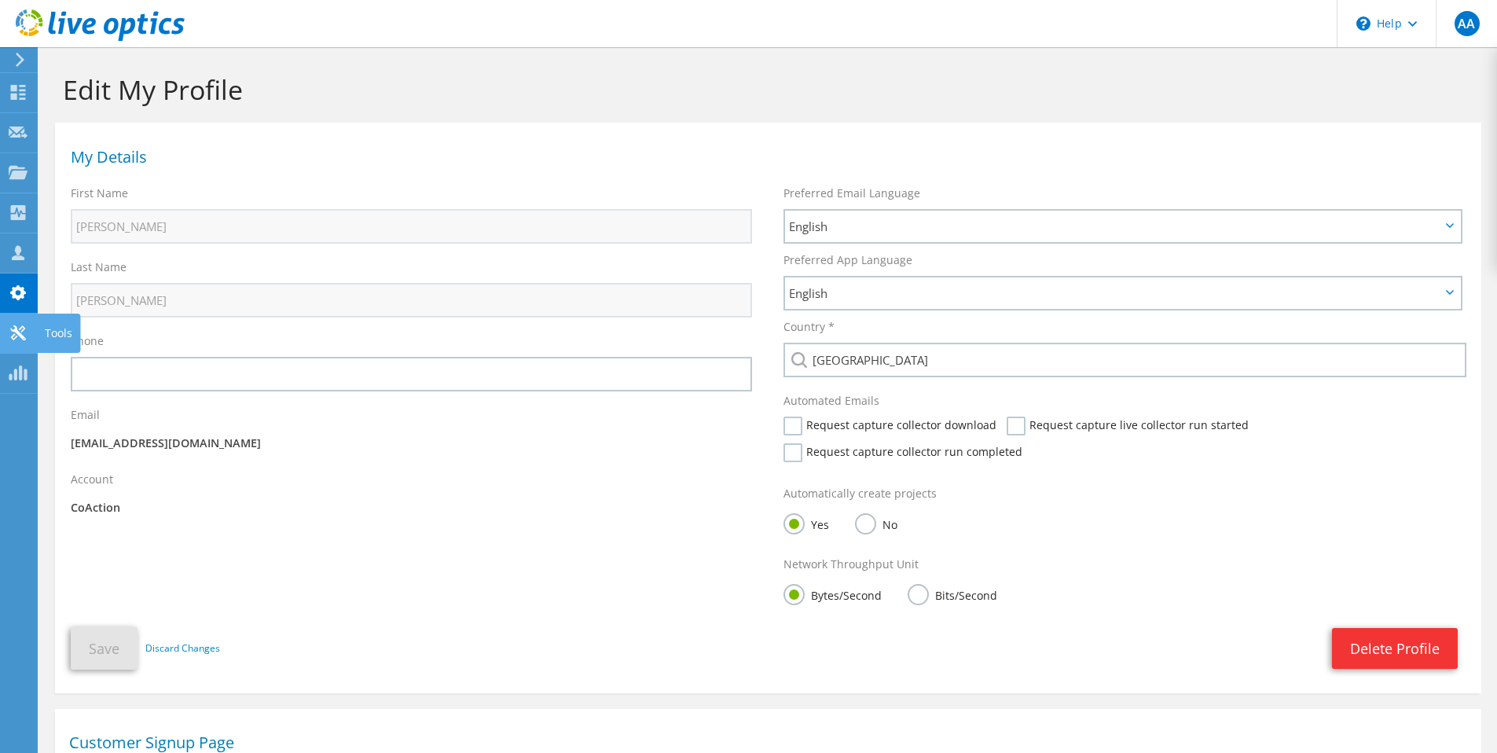
click at [19, 340] on icon at bounding box center [18, 332] width 19 height 15
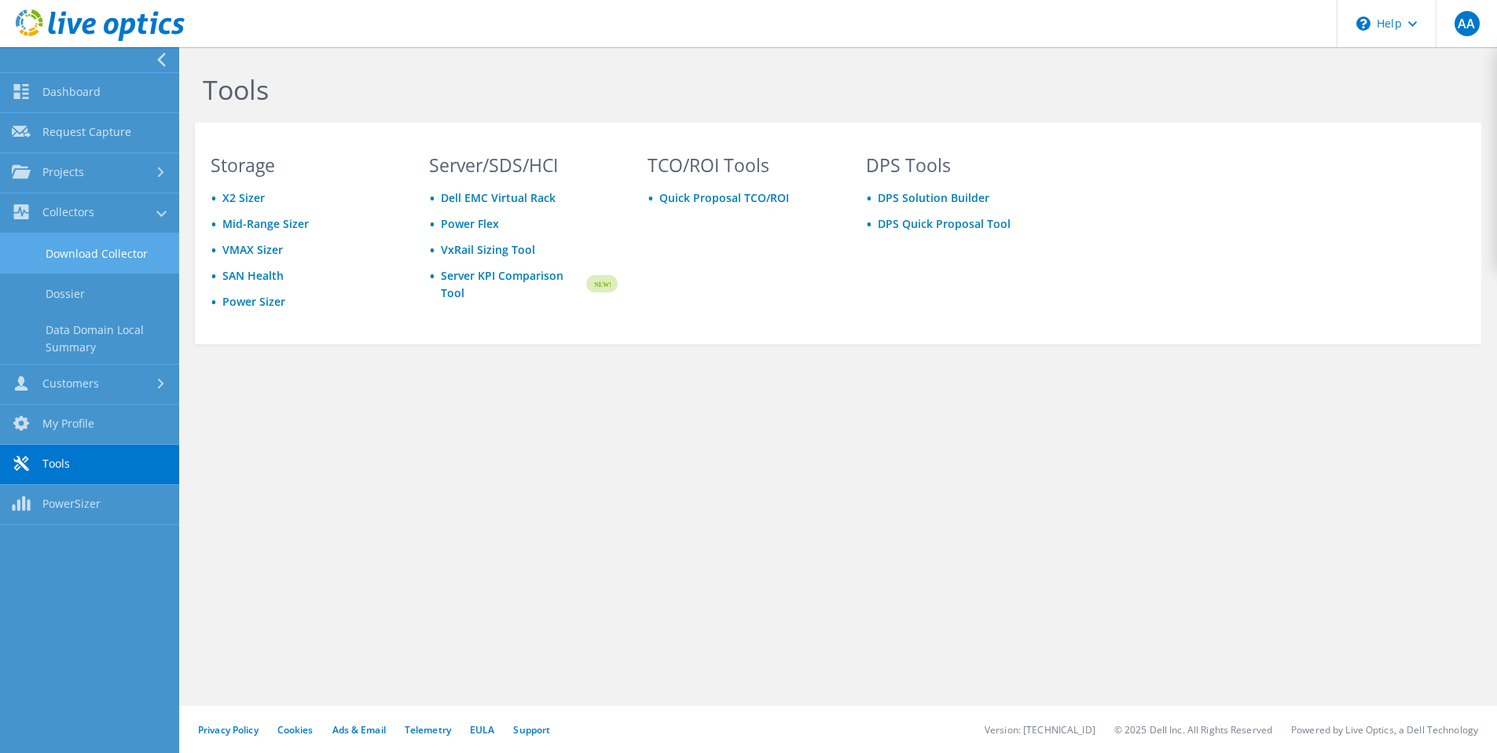
click at [82, 249] on link "Download Collector" at bounding box center [89, 253] width 179 height 40
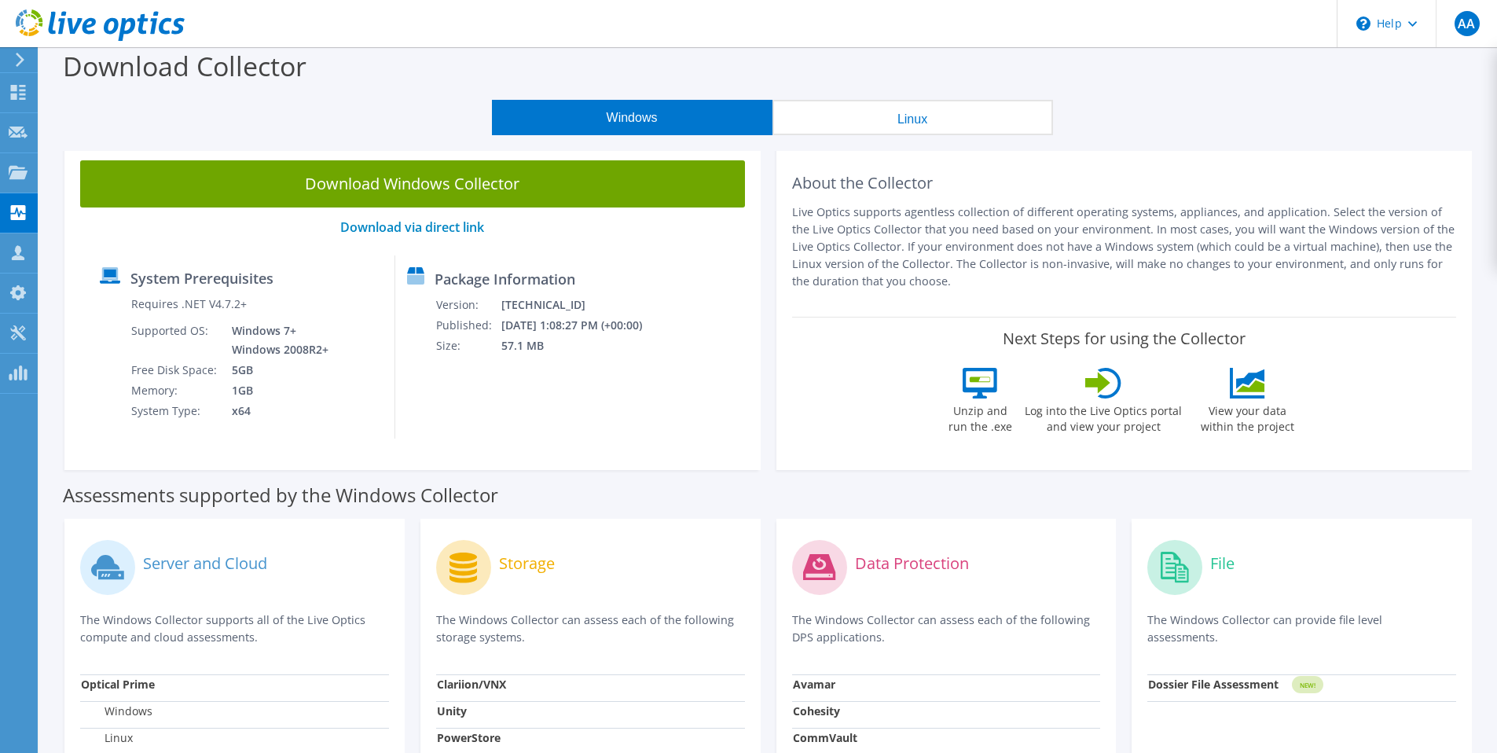
scroll to position [23, 0]
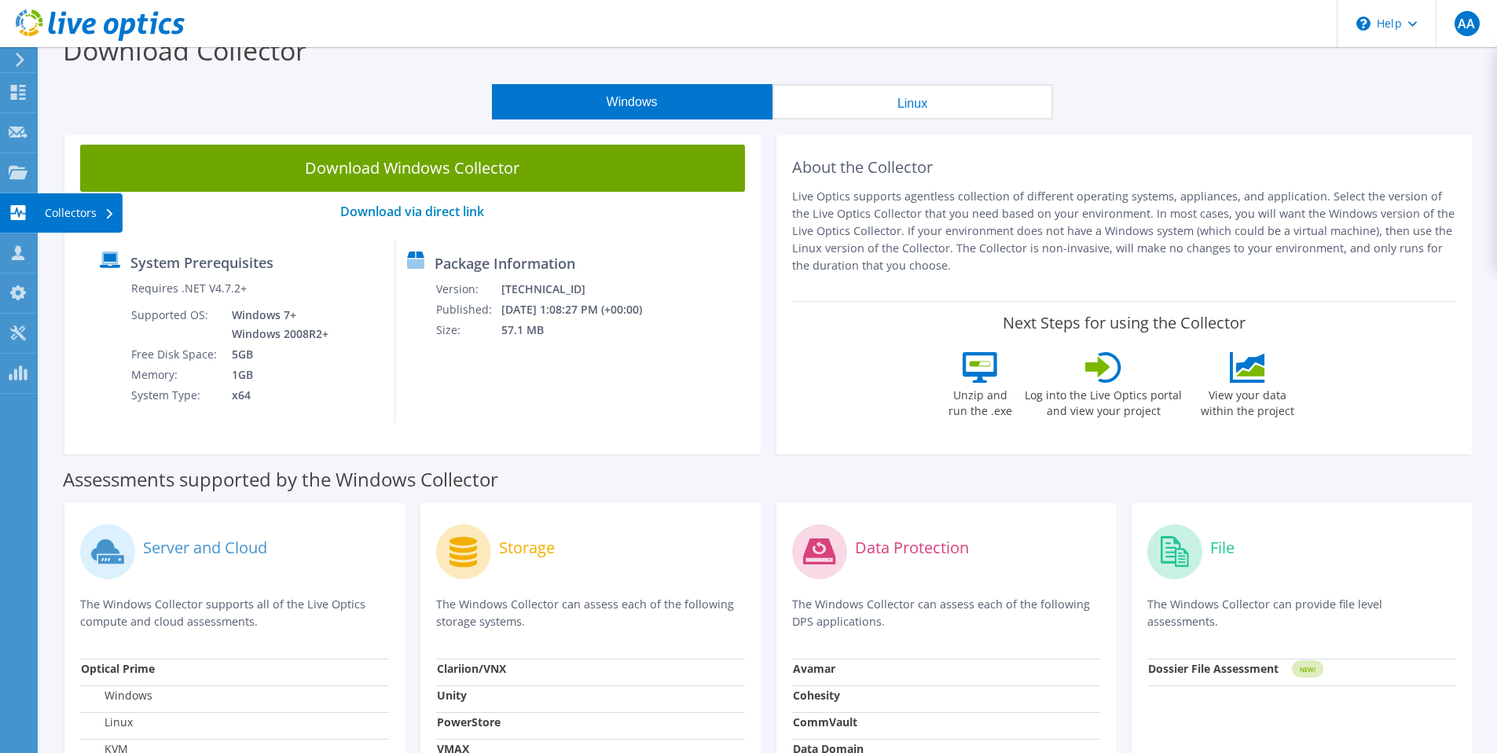
click at [82, 219] on div "Collectors" at bounding box center [80, 212] width 86 height 39
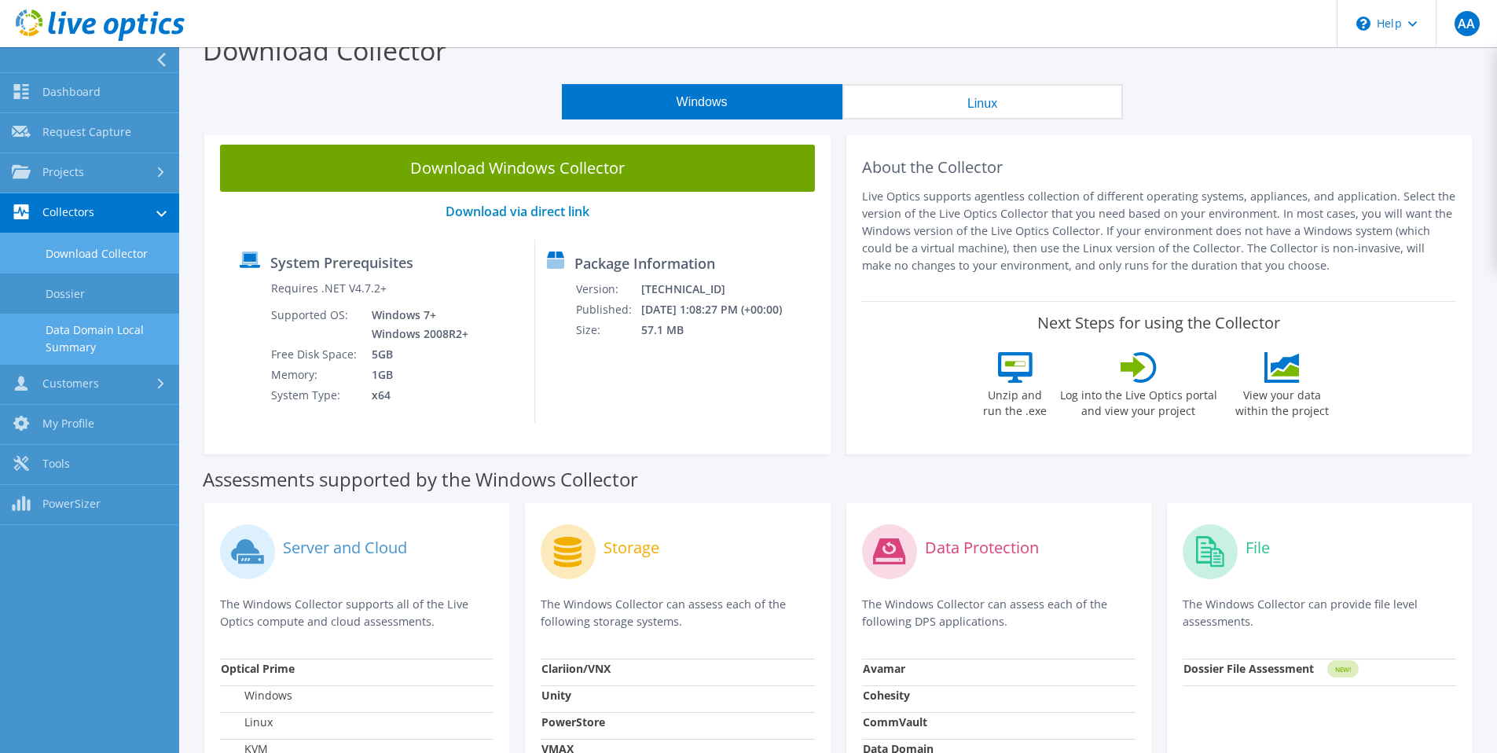
click at [94, 343] on link "Data Domain Local Summary" at bounding box center [89, 339] width 179 height 50
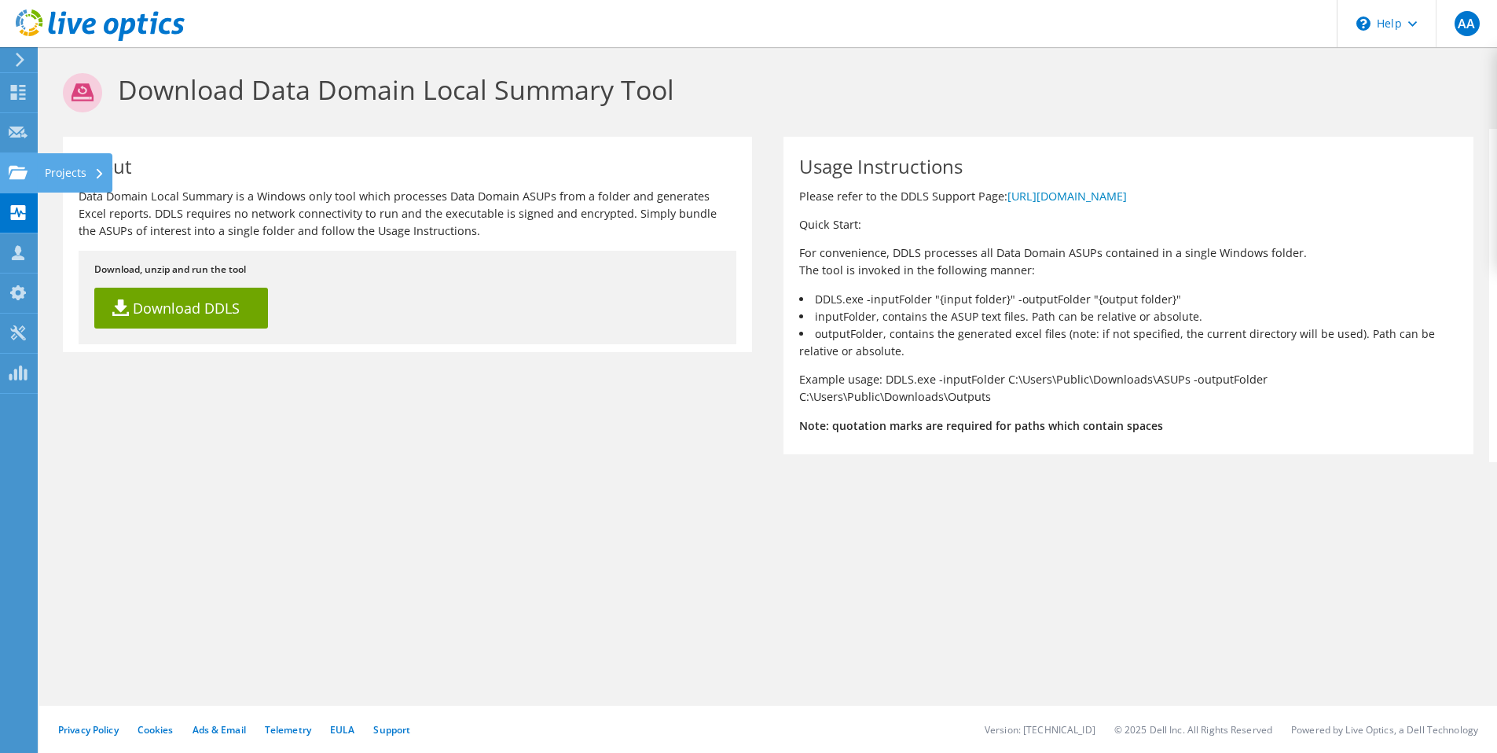
click at [24, 178] on use at bounding box center [18, 171] width 19 height 13
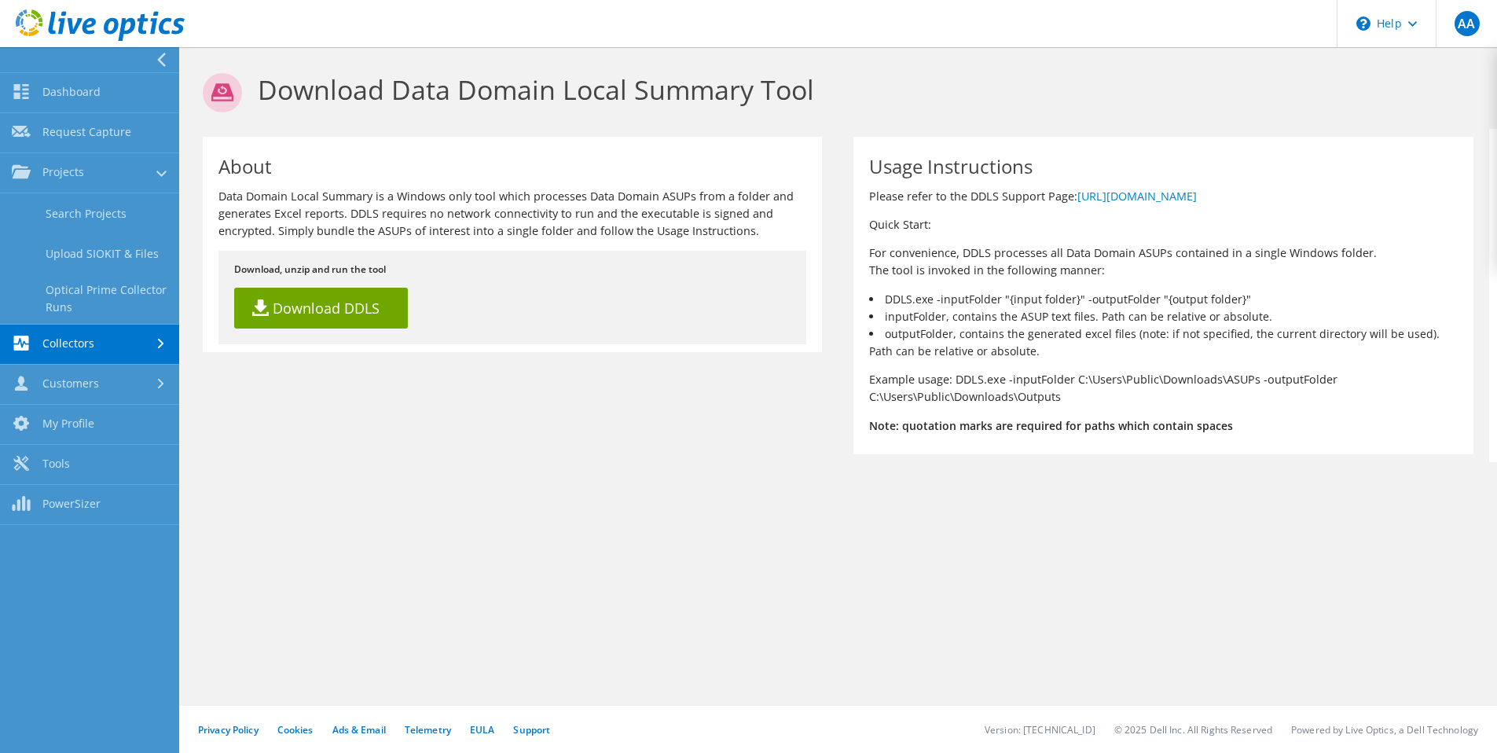
click at [91, 347] on link "Collectors" at bounding box center [89, 345] width 179 height 40
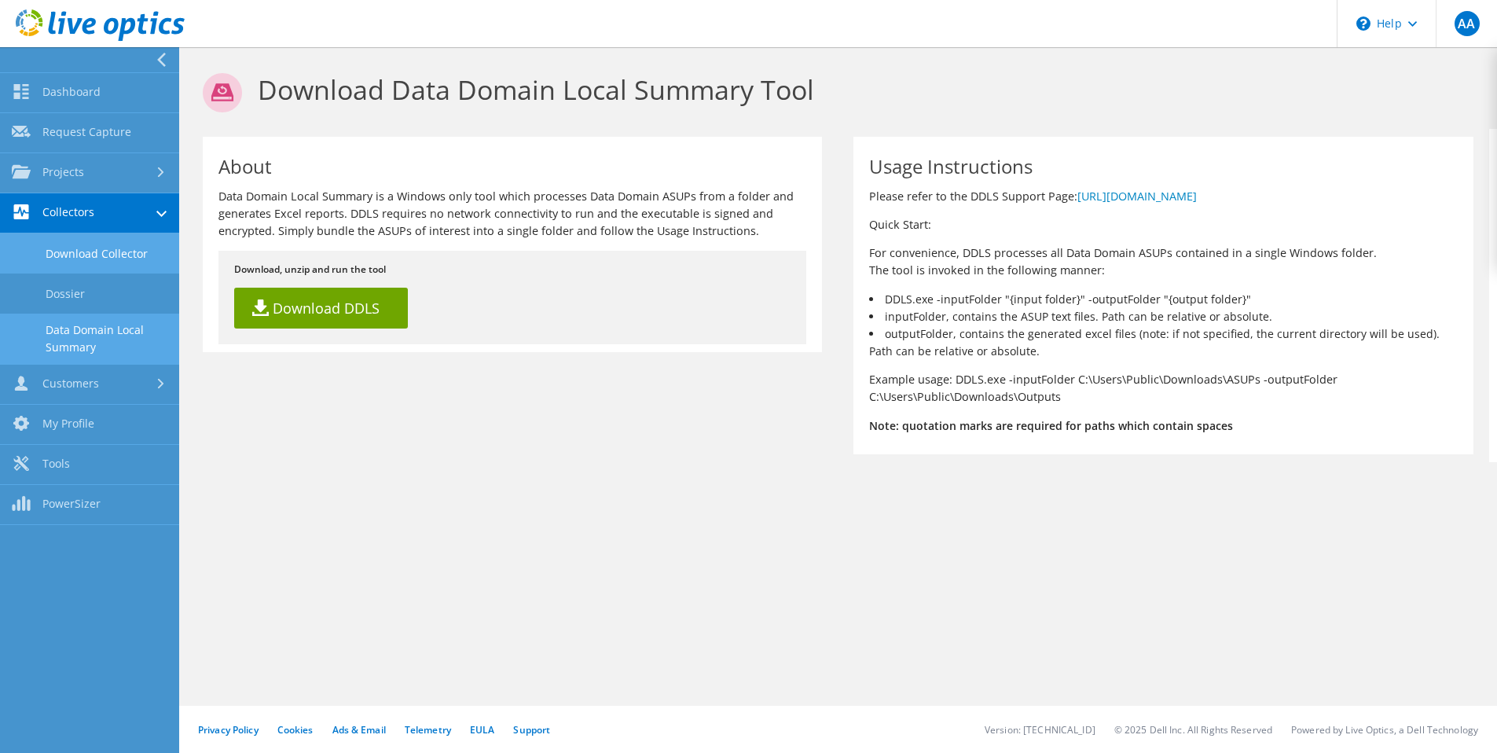
click at [86, 256] on link "Download Collector" at bounding box center [89, 253] width 179 height 40
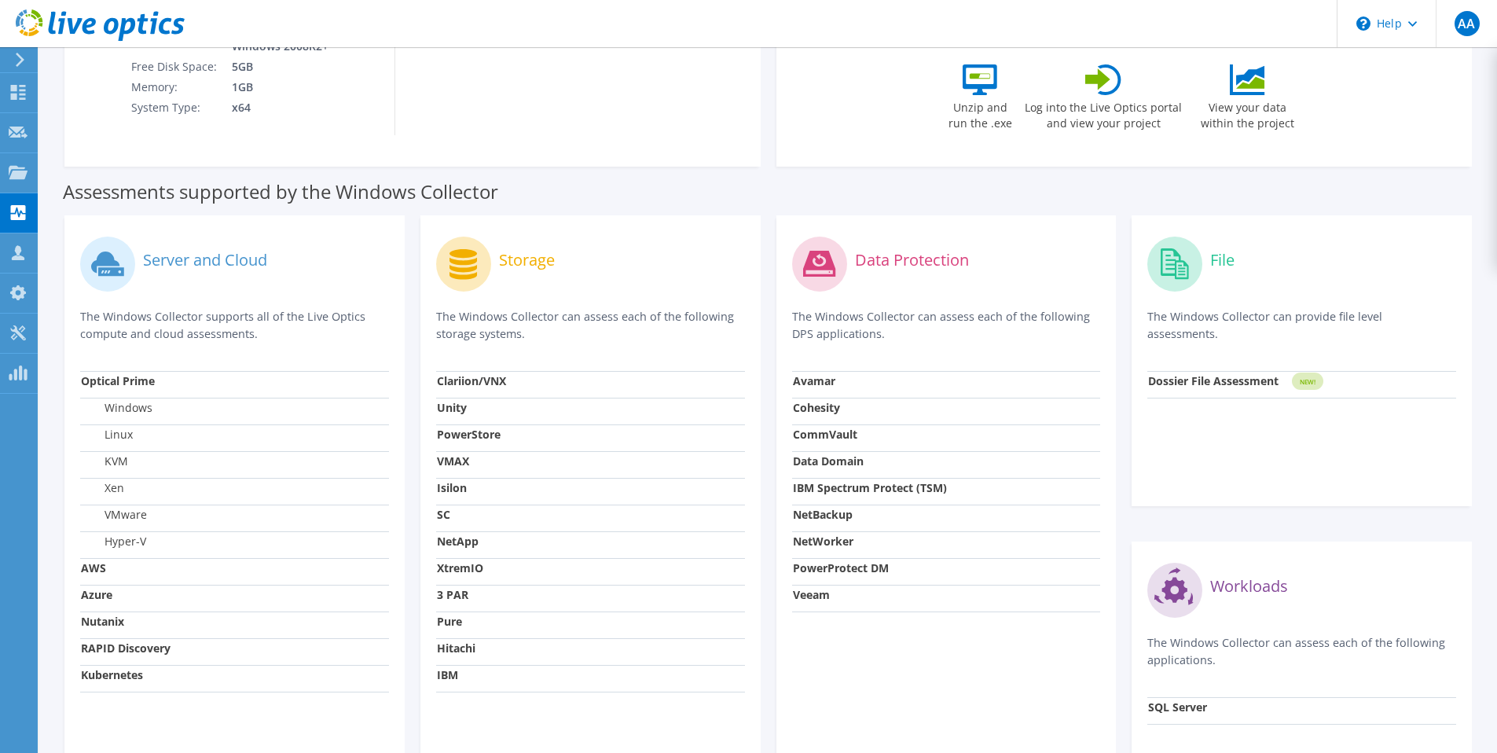
scroll to position [299, 0]
